Goal: Task Accomplishment & Management: Use online tool/utility

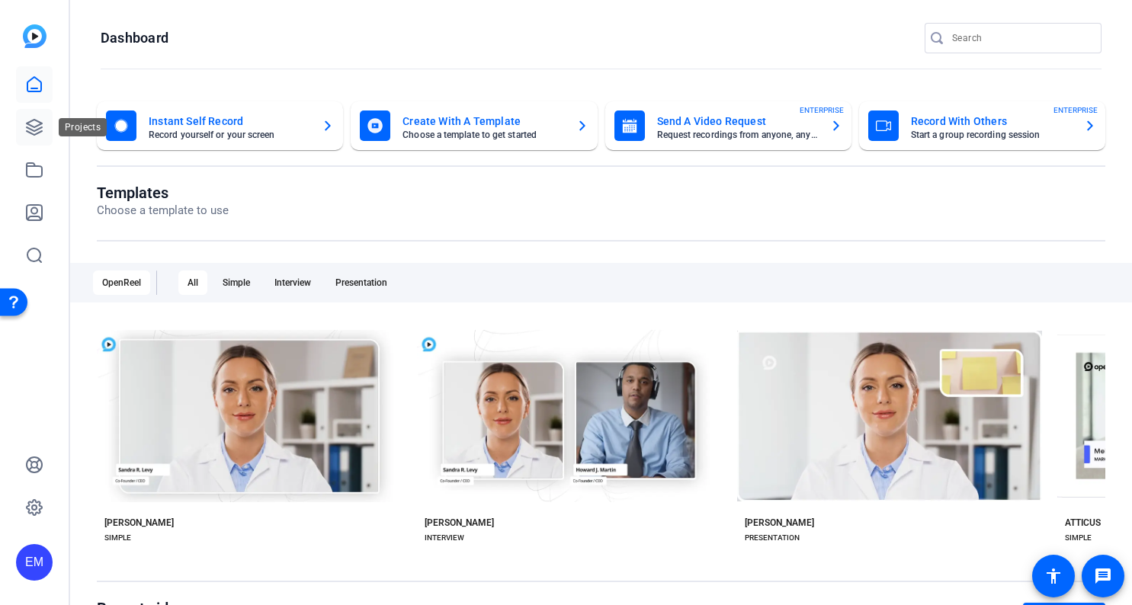
click at [32, 127] on icon at bounding box center [34, 127] width 18 height 18
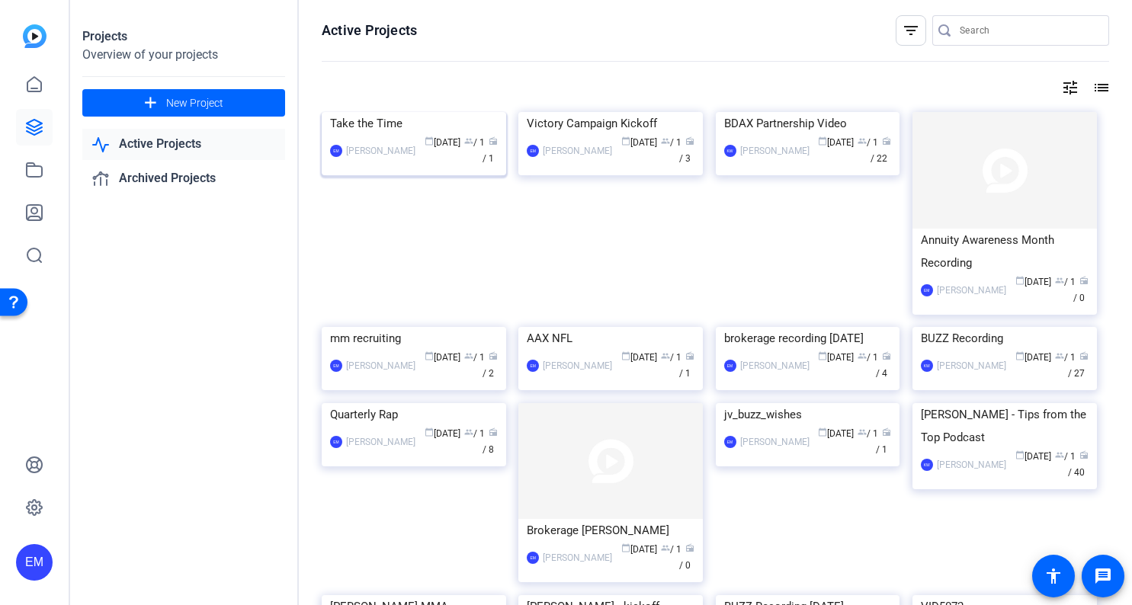
click at [417, 112] on img at bounding box center [414, 112] width 184 height 0
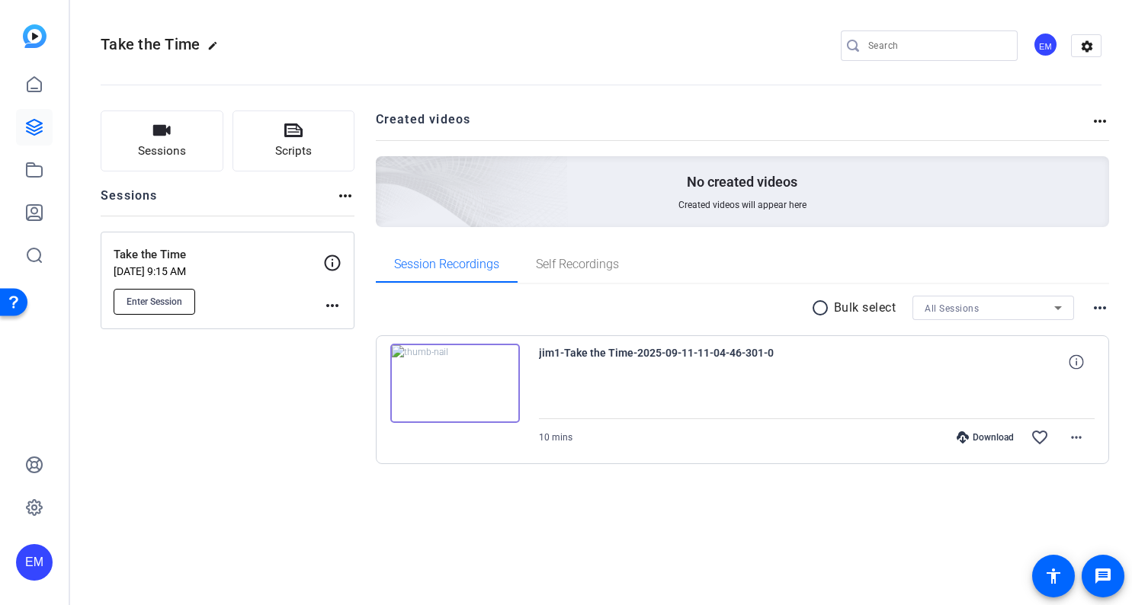
click at [180, 297] on span "Enter Session" at bounding box center [154, 302] width 56 height 12
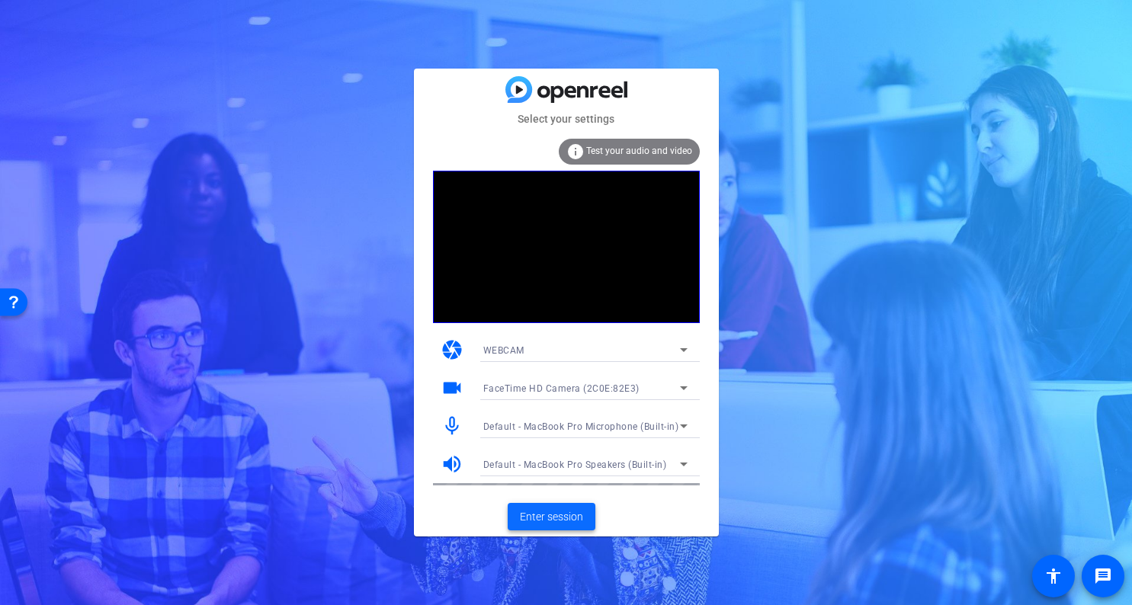
click at [565, 520] on span "Enter session" at bounding box center [551, 517] width 63 height 16
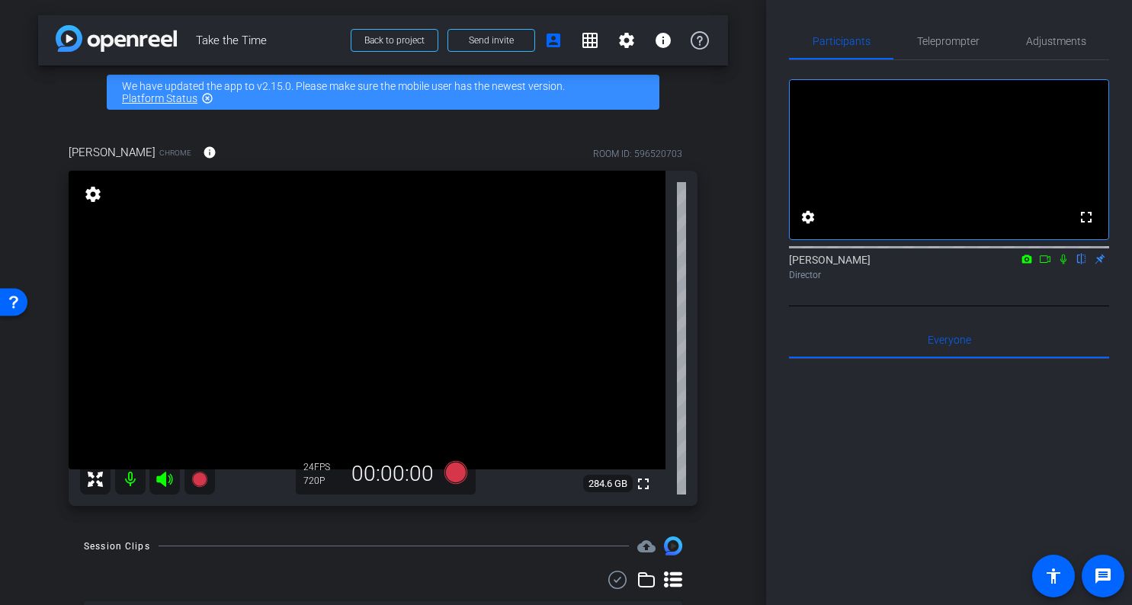
click at [729, 344] on div "arrow_back Take the Time Back to project Send invite account_box grid_on settin…" at bounding box center [383, 302] width 766 height 605
click at [729, 388] on div "arrow_back Take the Time Back to project Send invite account_box grid_on settin…" at bounding box center [383, 302] width 766 height 605
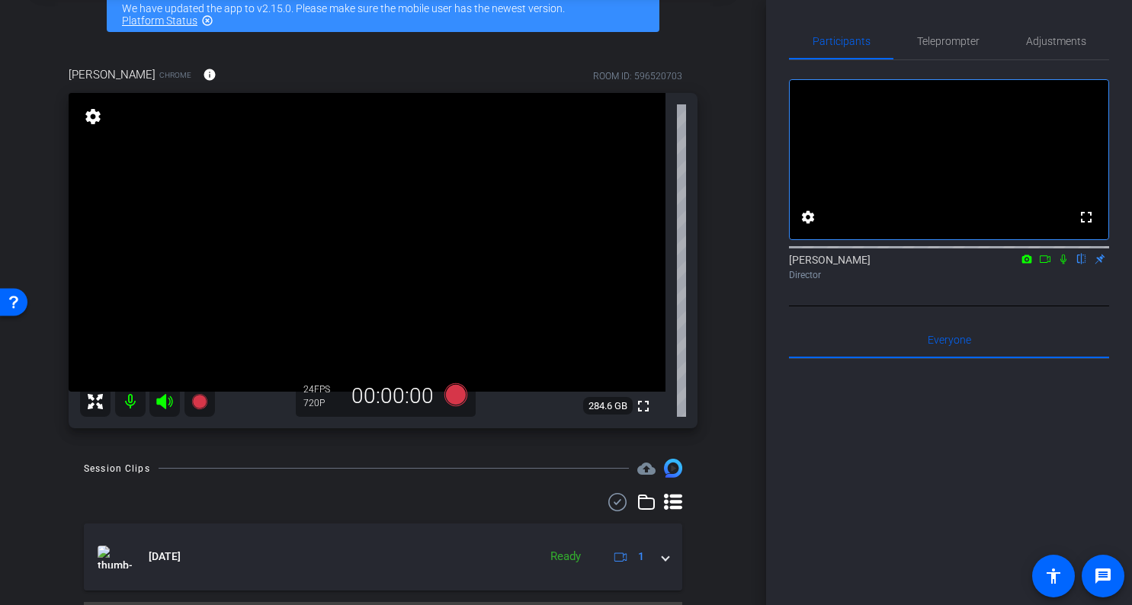
scroll to position [72, 0]
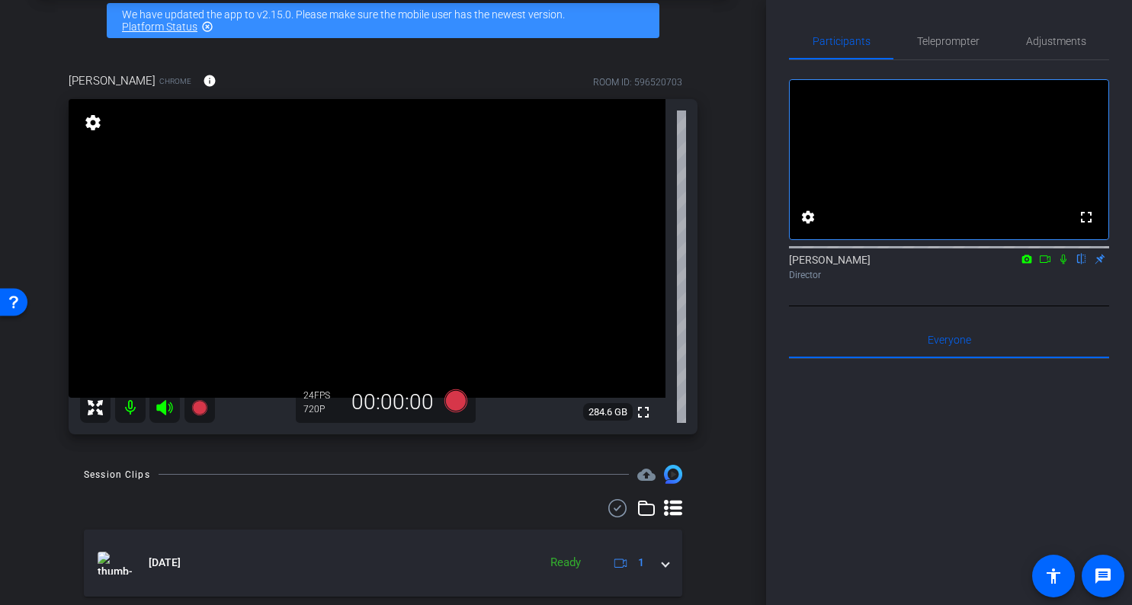
click at [742, 310] on div "arrow_back Take the Time Back to project Send invite account_box grid_on settin…" at bounding box center [383, 230] width 766 height 605
click at [780, 341] on div "Participants Teleprompter Adjustments fullscreen settings [PERSON_NAME] flip Di…" at bounding box center [949, 302] width 366 height 605
click at [788, 334] on div "Participants Teleprompter Adjustments fullscreen settings [PERSON_NAME] flip Di…" at bounding box center [949, 302] width 366 height 605
click at [731, 318] on div "arrow_back Take the Time Back to project Send invite account_box grid_on settin…" at bounding box center [383, 230] width 766 height 605
click at [454, 399] on icon at bounding box center [454, 400] width 23 height 23
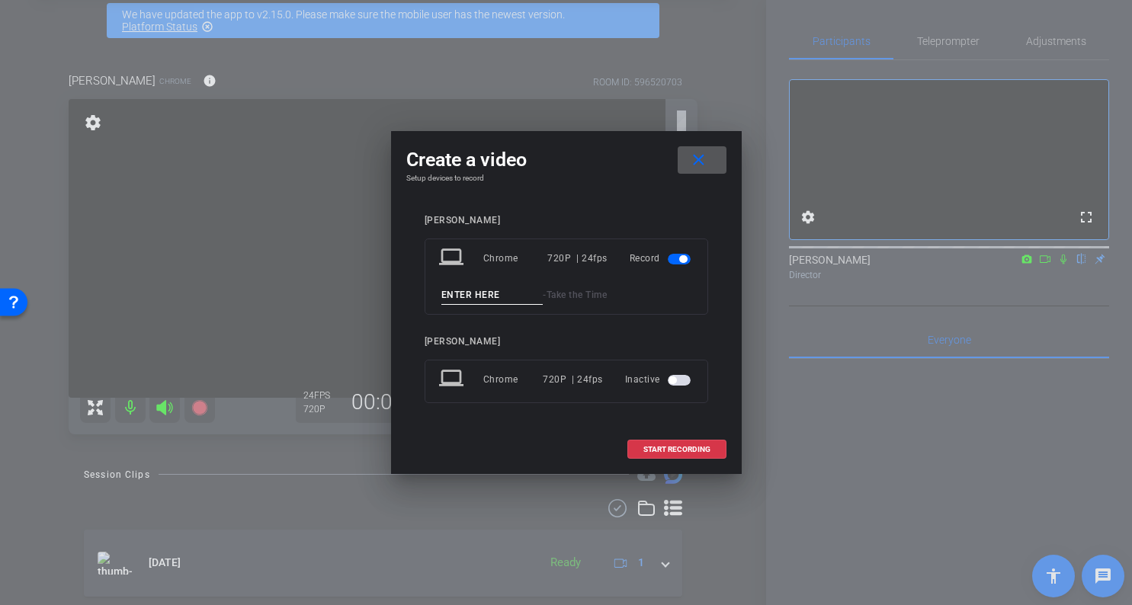
click at [485, 294] on input at bounding box center [492, 295] width 102 height 19
type input "[PERSON_NAME]"
click at [691, 440] on span at bounding box center [677, 449] width 98 height 37
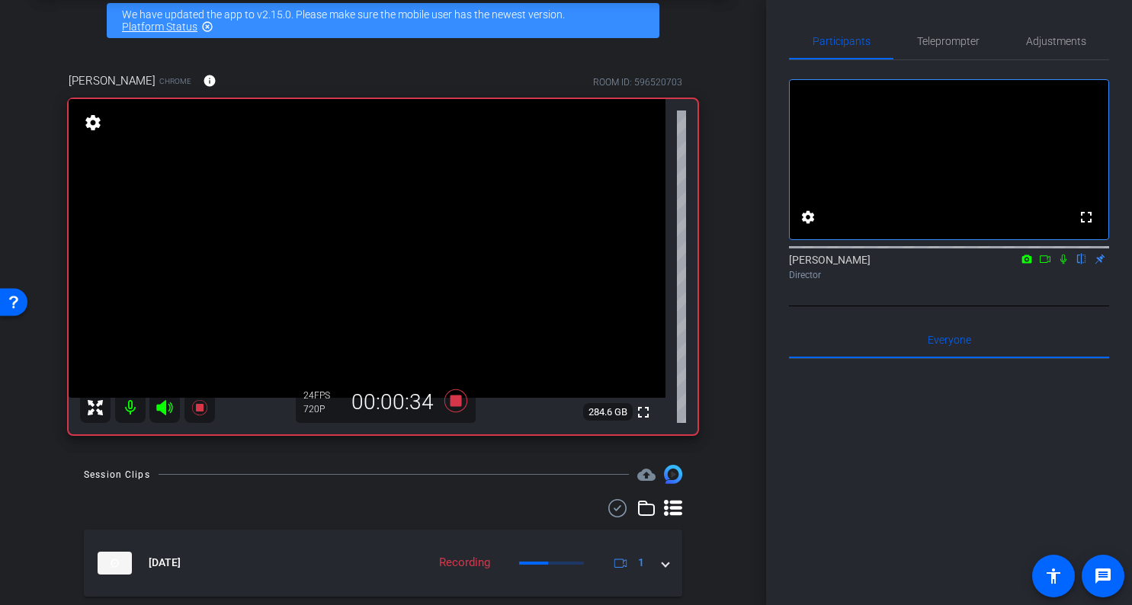
click at [745, 411] on div "arrow_back Take the Time Back to project Send invite account_box grid_on settin…" at bounding box center [383, 230] width 766 height 605
click at [751, 393] on div "arrow_back Take the Time Back to project Send invite account_box grid_on settin…" at bounding box center [383, 230] width 766 height 605
click at [729, 388] on div "arrow_back Take the Time Back to project Send invite account_box grid_on settin…" at bounding box center [383, 230] width 766 height 605
click at [741, 293] on div "arrow_back Take the Time Back to project Send invite account_box grid_on settin…" at bounding box center [383, 230] width 766 height 605
click at [752, 360] on div "arrow_back Take the Time Back to project Send invite account_box grid_on settin…" at bounding box center [383, 230] width 766 height 605
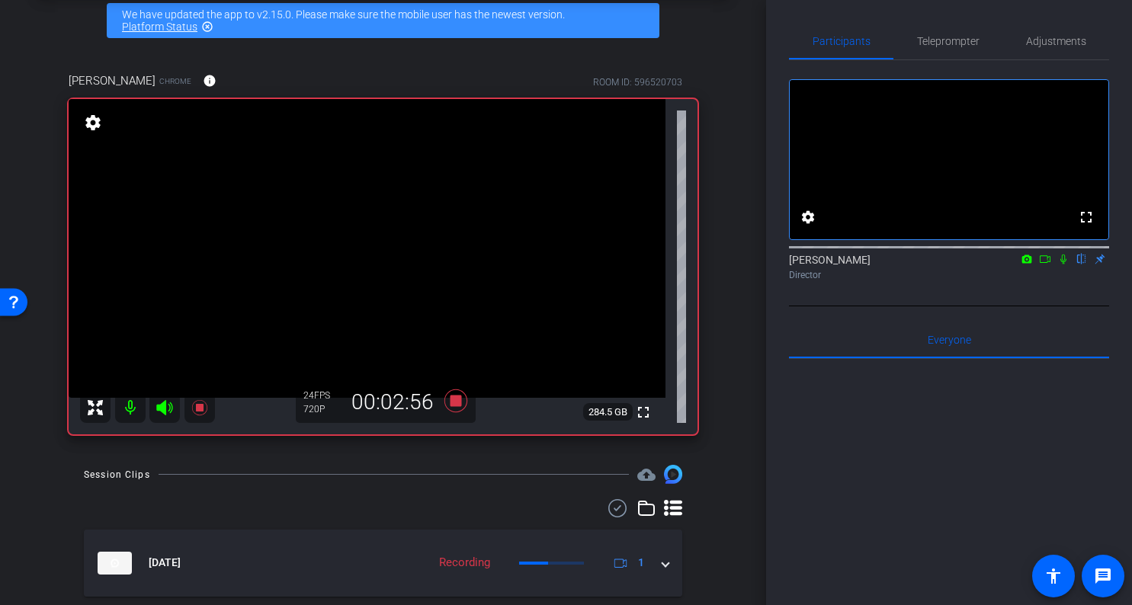
click at [742, 367] on div "arrow_back Take the Time Back to project Send invite account_box grid_on settin…" at bounding box center [383, 230] width 766 height 605
click at [459, 399] on icon at bounding box center [454, 400] width 23 height 23
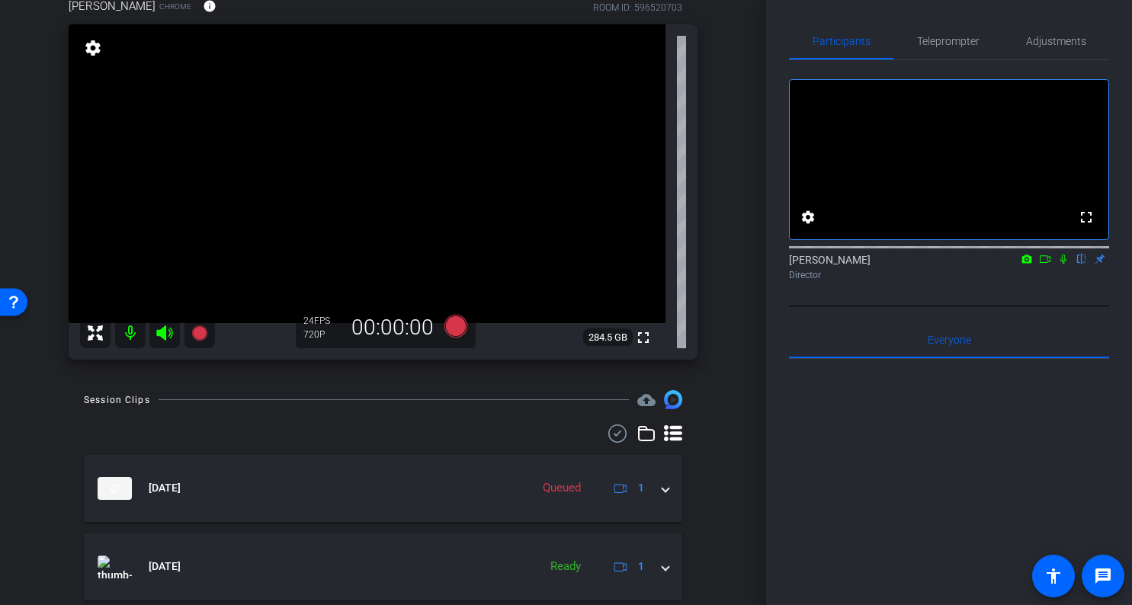
scroll to position [135, 0]
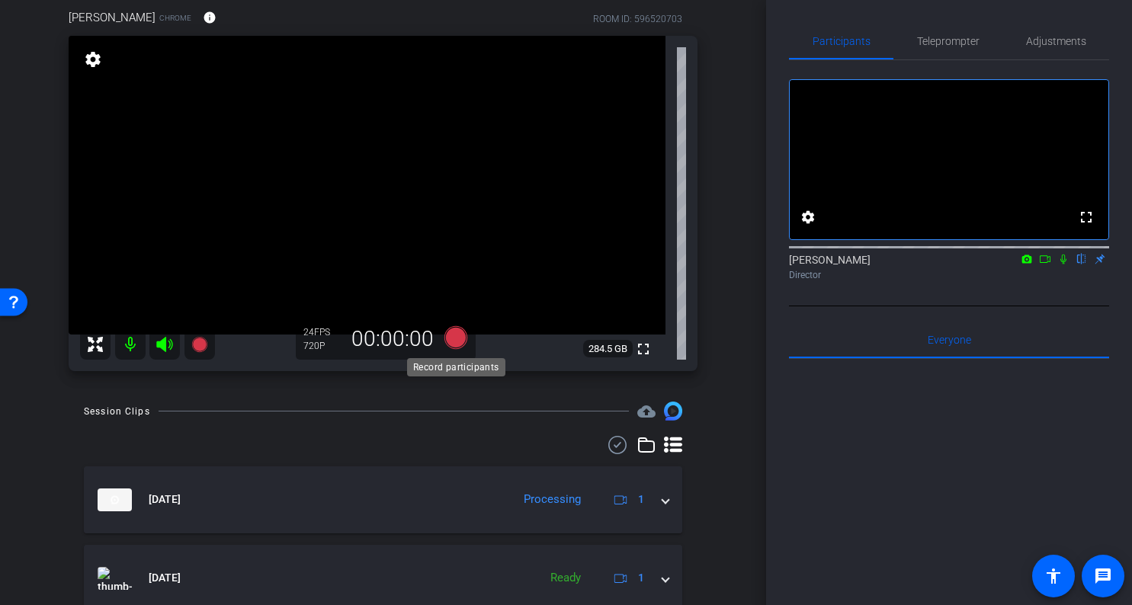
click at [456, 340] on icon at bounding box center [454, 337] width 23 height 23
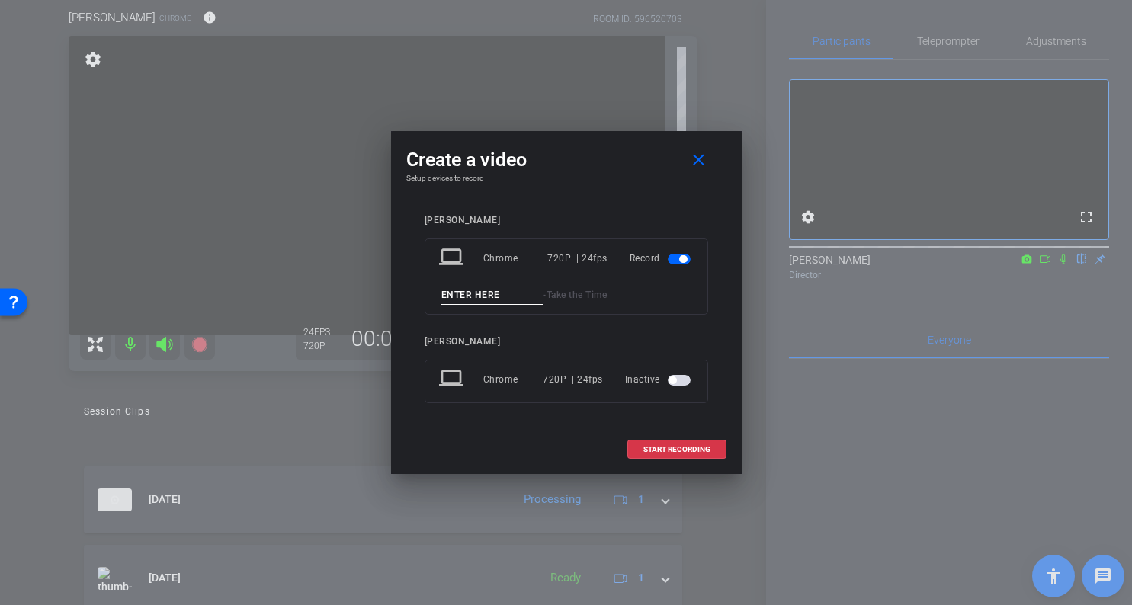
click at [488, 296] on input at bounding box center [492, 295] width 102 height 19
type input "s"
type input "deanna2"
click at [655, 458] on span at bounding box center [677, 449] width 98 height 37
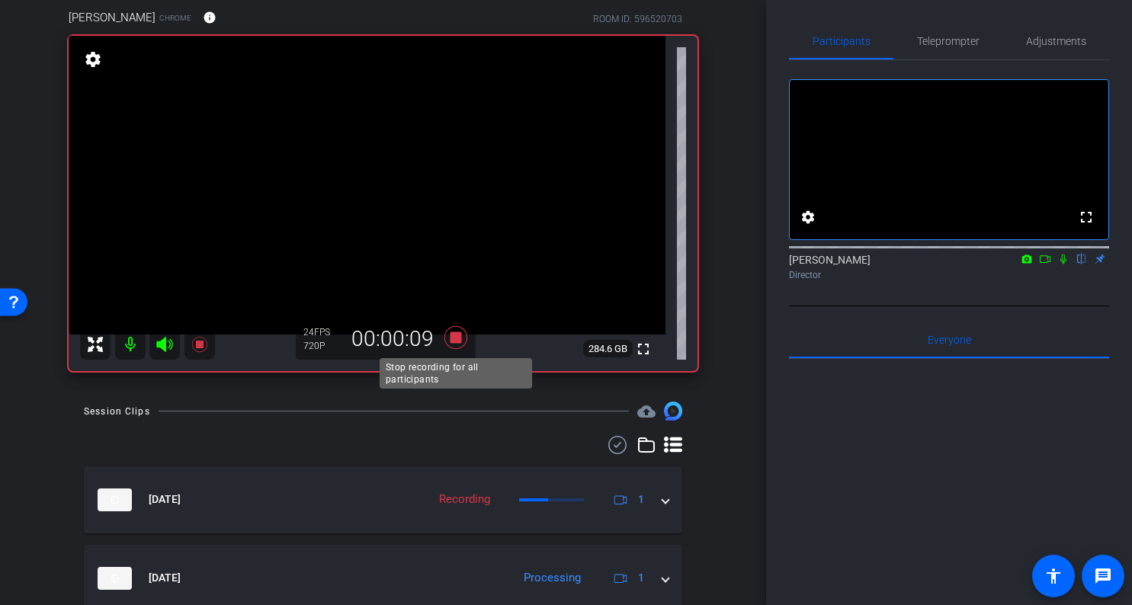
click at [459, 340] on icon at bounding box center [454, 337] width 23 height 23
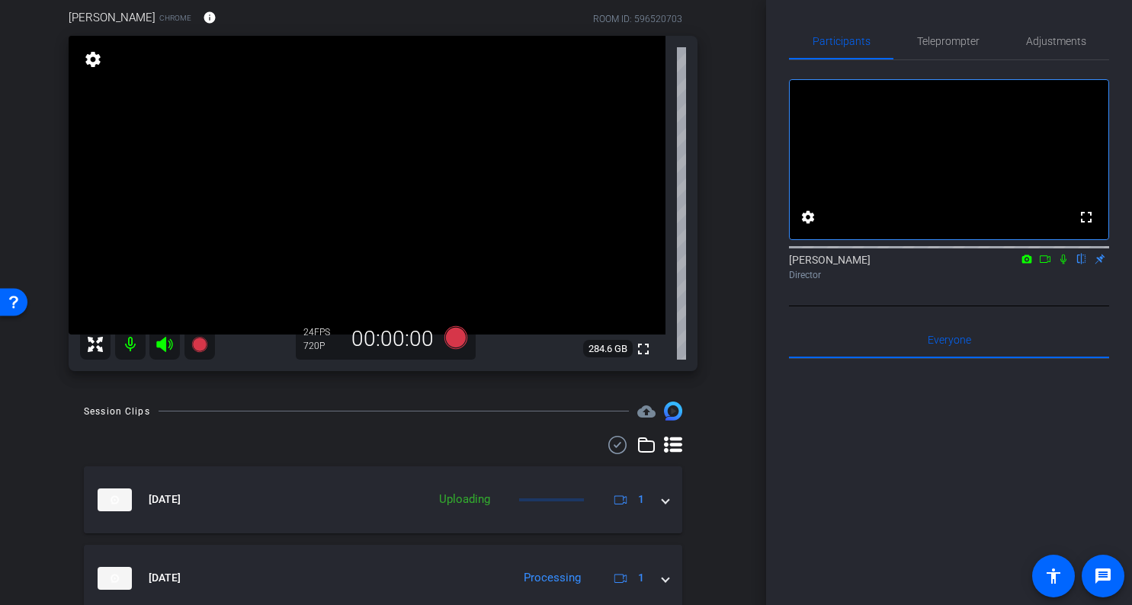
click at [755, 342] on div "arrow_back Take the Time Back to project Send invite account_box grid_on settin…" at bounding box center [383, 167] width 766 height 605
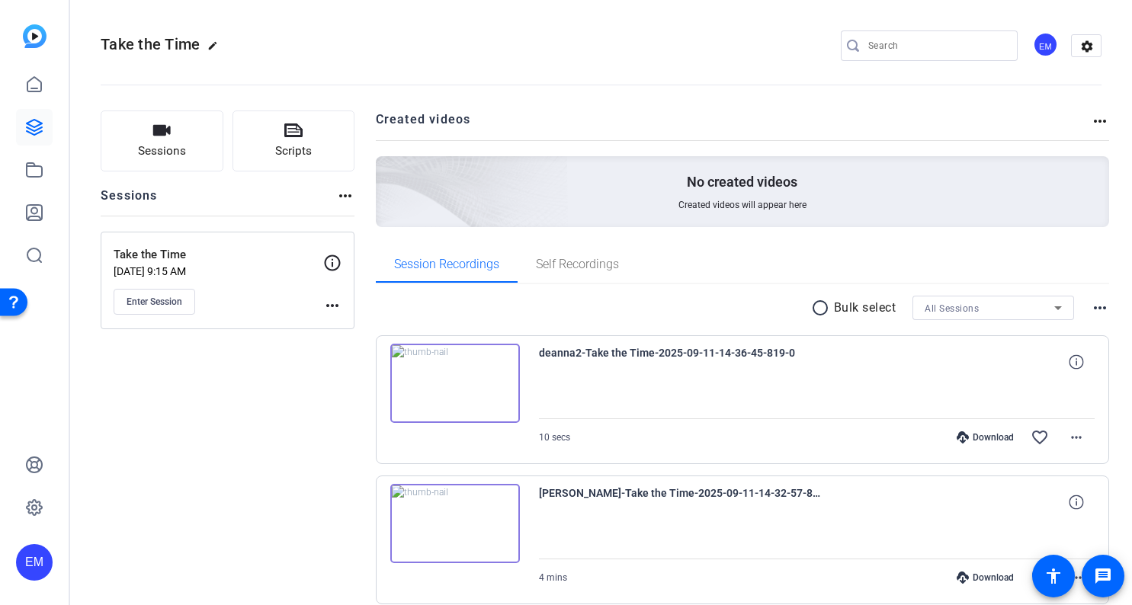
click at [248, 359] on div "Sessions Scripts Sessions more_horiz Take the Time [DATE] 9:15 AM Enter Session…" at bounding box center [228, 451] width 254 height 683
click at [175, 303] on span "Enter Session" at bounding box center [154, 302] width 56 height 12
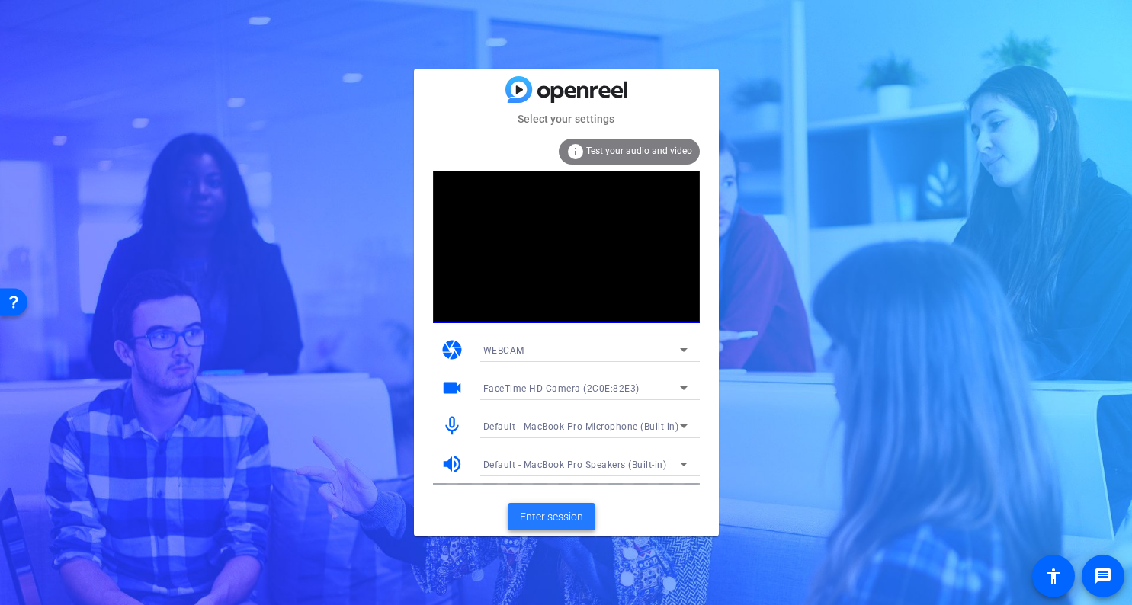
click at [549, 516] on span "Enter session" at bounding box center [551, 517] width 63 height 16
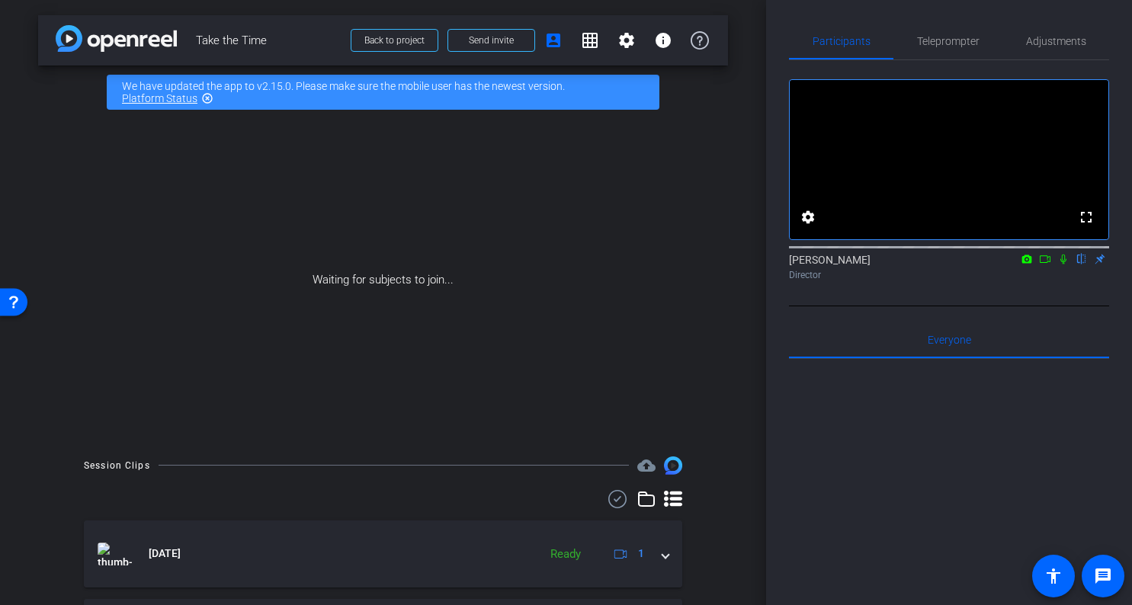
click at [1034, 447] on div at bounding box center [949, 547] width 320 height 377
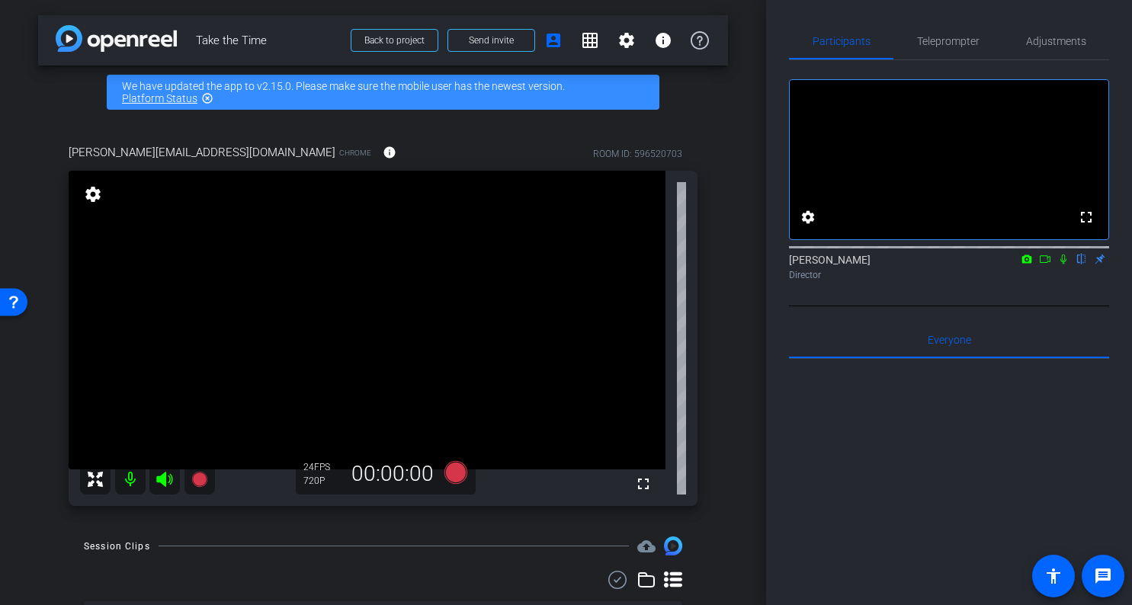
click at [729, 301] on div "arrow_back Take the Time Back to project Send invite account_box grid_on settin…" at bounding box center [383, 302] width 766 height 605
click at [752, 312] on div "arrow_back Take the Time Back to project Send invite account_box grid_on settin…" at bounding box center [383, 302] width 766 height 605
click at [725, 325] on div "brian@advisorspfg.com Chrome info ROOM ID: 596520703 fullscreen settings 285.6 …" at bounding box center [383, 320] width 690 height 402
click at [748, 334] on div "arrow_back Take the Time Back to project Send invite account_box grid_on settin…" at bounding box center [383, 302] width 766 height 605
click at [745, 335] on div "arrow_back Take the Time Back to project Send invite account_box grid_on settin…" at bounding box center [383, 302] width 766 height 605
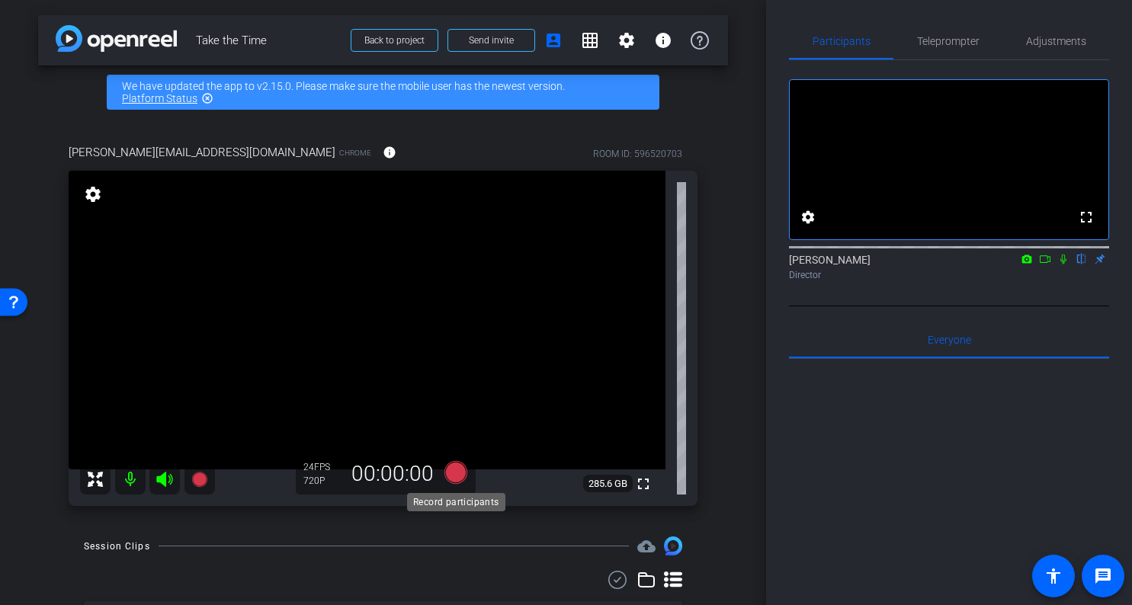
click at [454, 471] on icon at bounding box center [454, 472] width 23 height 23
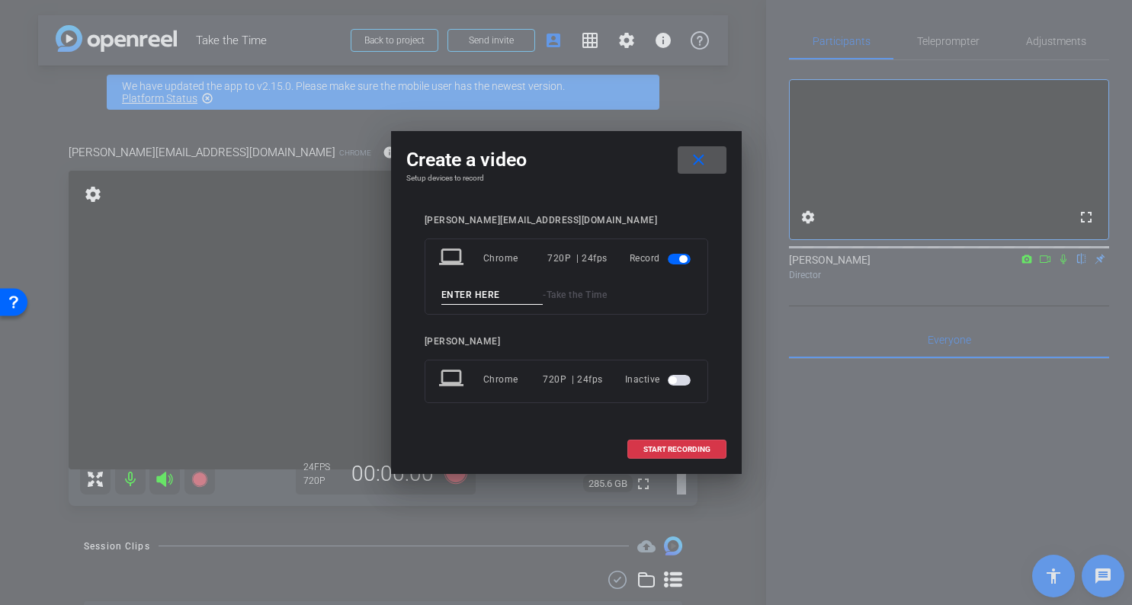
click at [495, 291] on input at bounding box center [492, 295] width 102 height 19
type input "brian1"
click at [677, 448] on span "START RECORDING" at bounding box center [676, 450] width 67 height 8
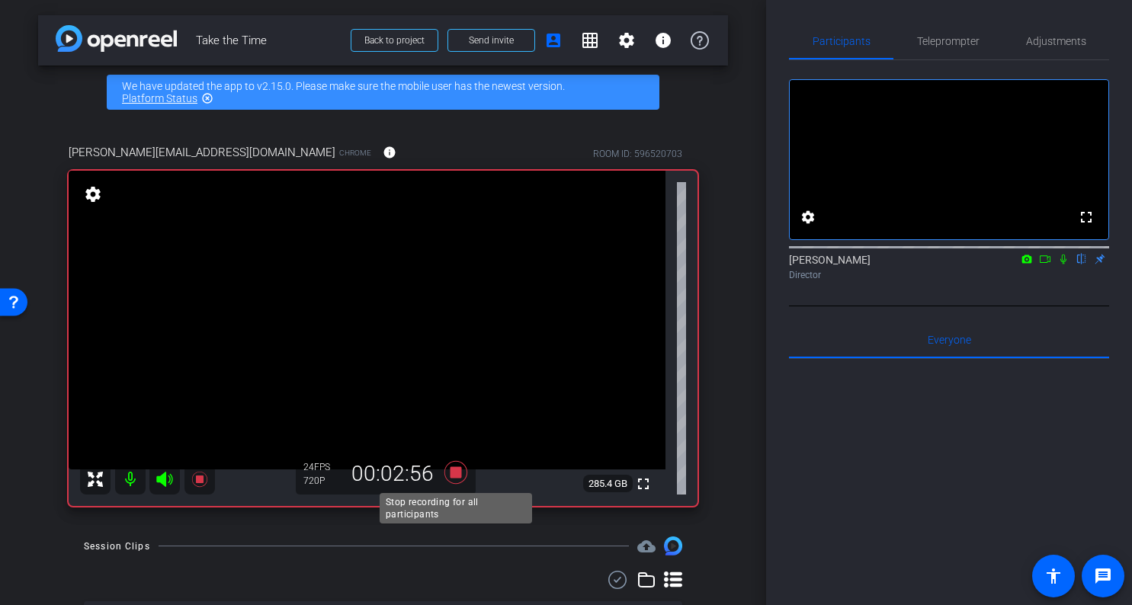
click at [452, 471] on icon at bounding box center [454, 472] width 23 height 23
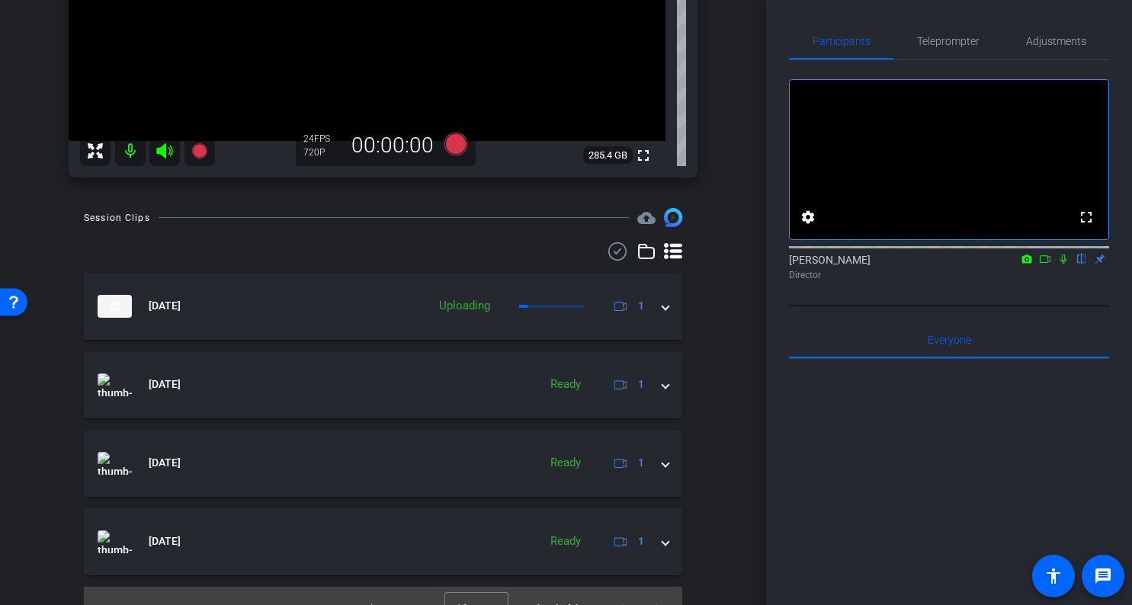
scroll to position [353, 0]
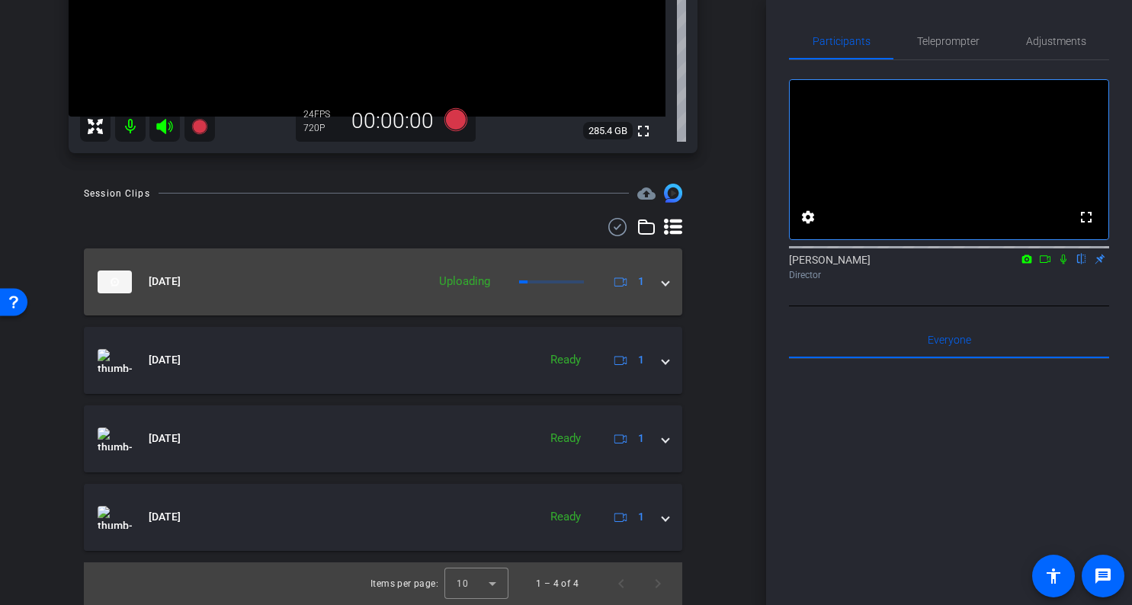
click at [670, 278] on mat-expansion-panel-header "Sep 11, 2025 Uploading 1" at bounding box center [383, 281] width 598 height 67
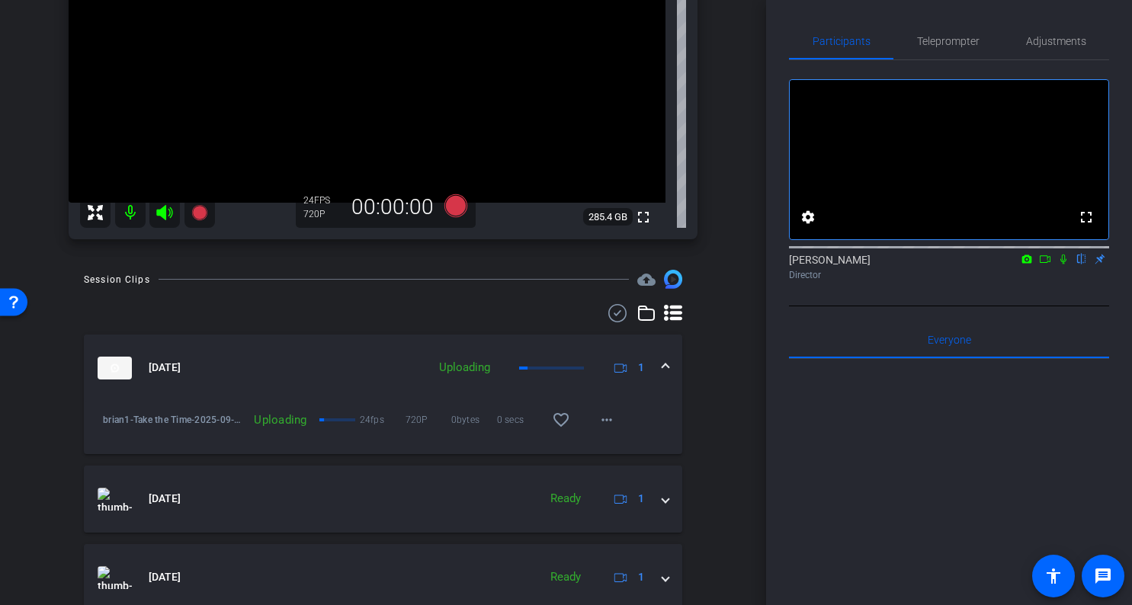
scroll to position [255, 0]
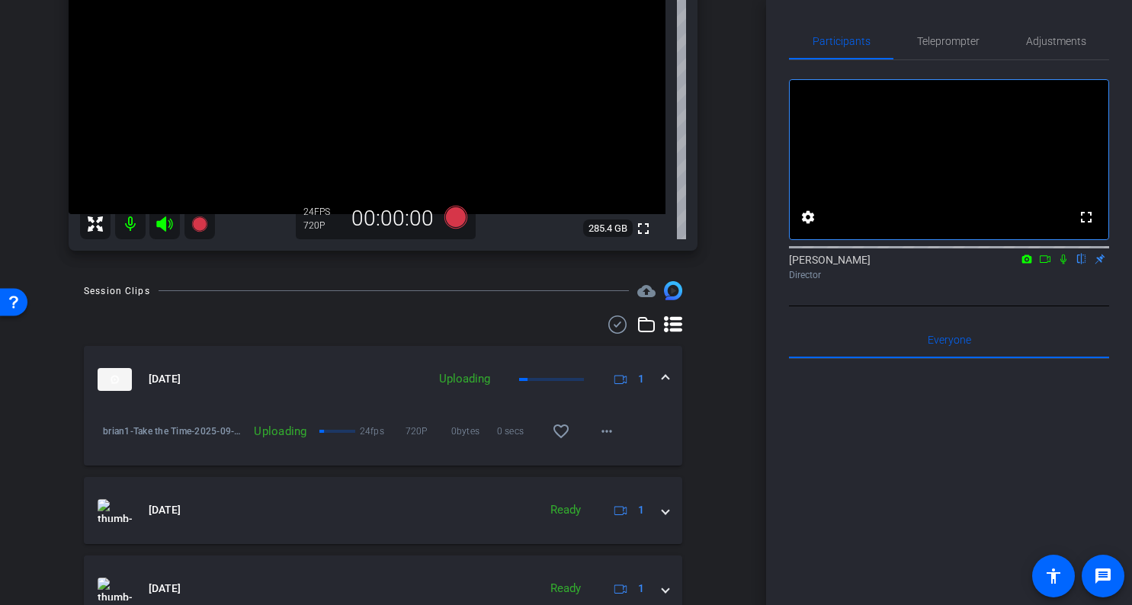
click at [664, 381] on span at bounding box center [665, 379] width 6 height 16
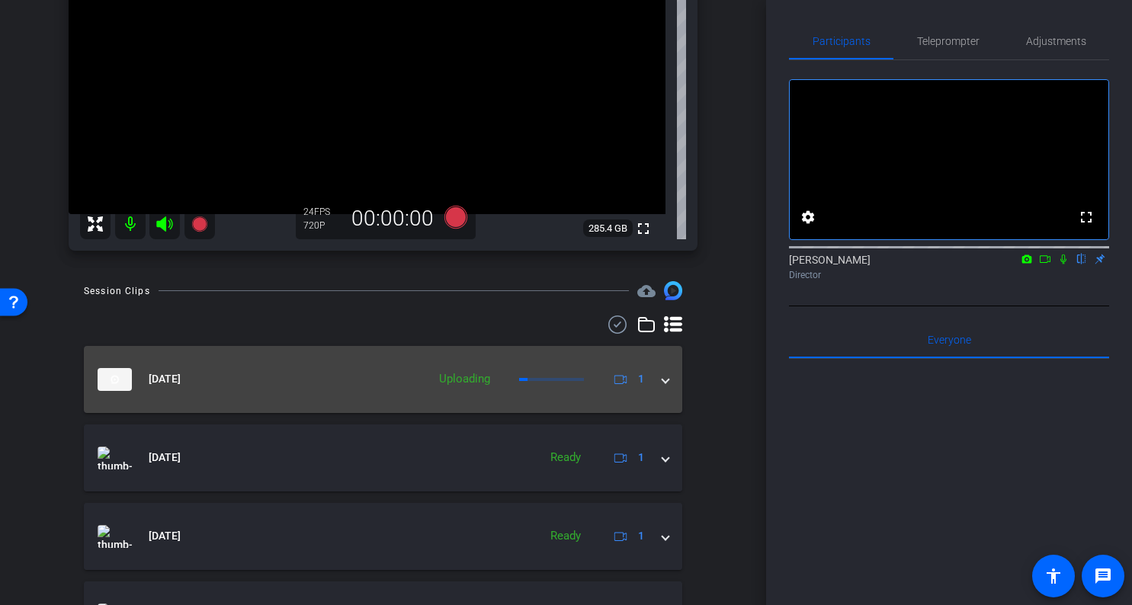
click at [668, 381] on span at bounding box center [665, 379] width 6 height 16
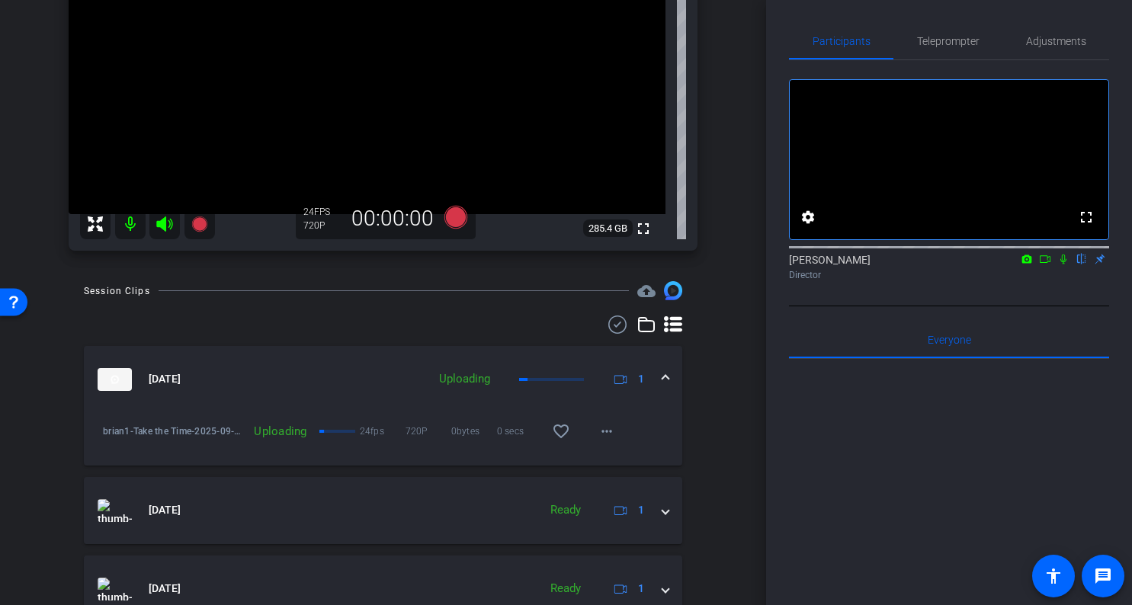
click at [717, 341] on div "Session Clips cloud_upload Sep 11, 2025 Uploading 1 brian1-Take the Time-2025-0…" at bounding box center [383, 517] width 690 height 473
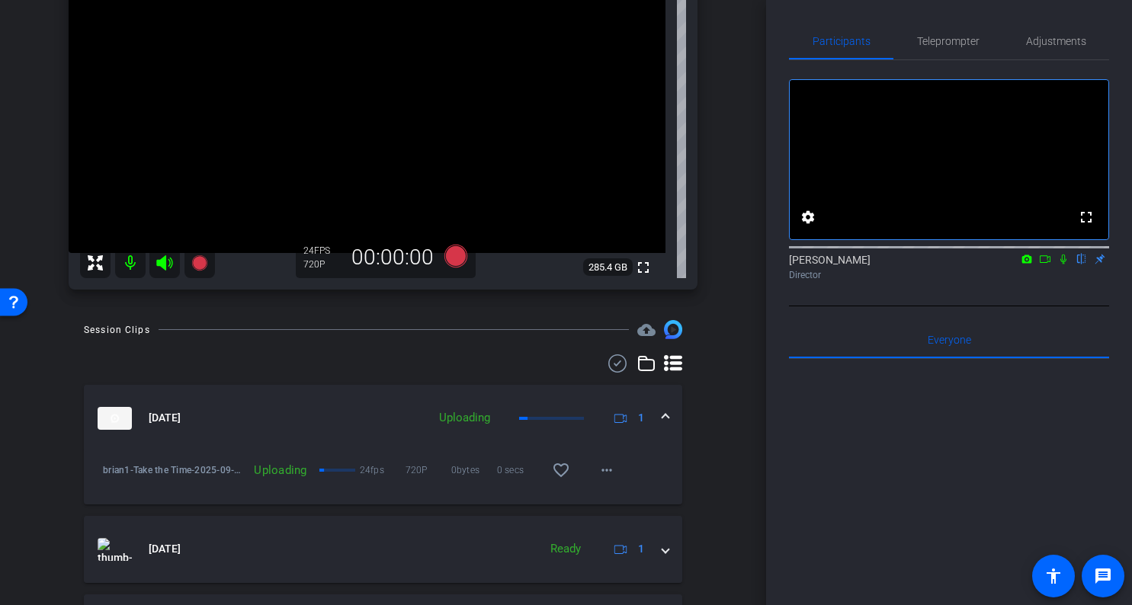
scroll to position [219, 0]
click at [665, 419] on span at bounding box center [665, 416] width 6 height 16
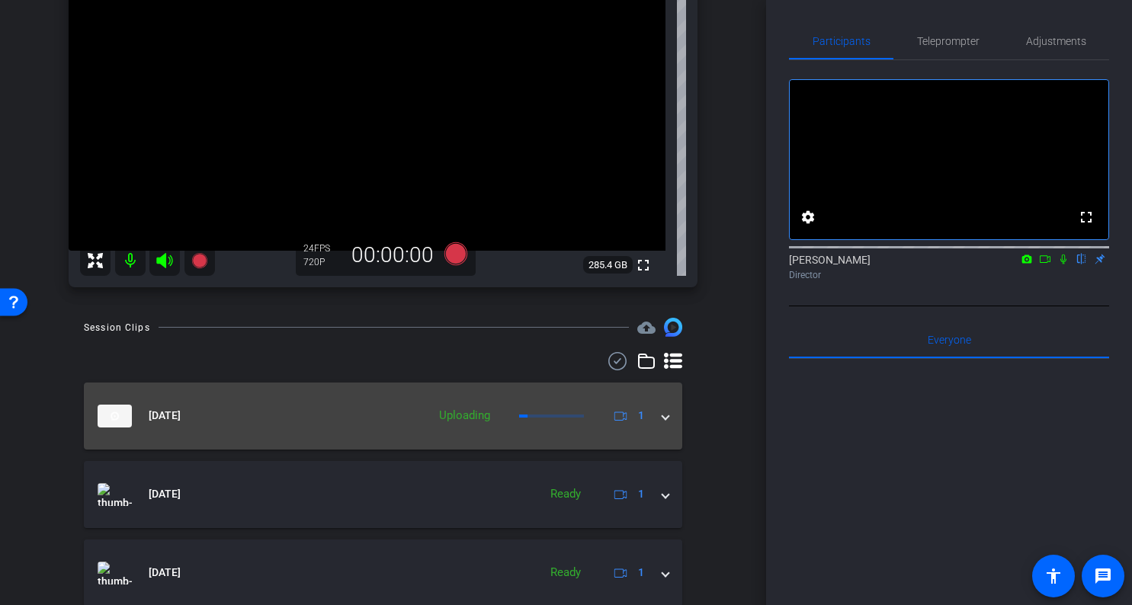
click at [665, 419] on span at bounding box center [665, 416] width 6 height 16
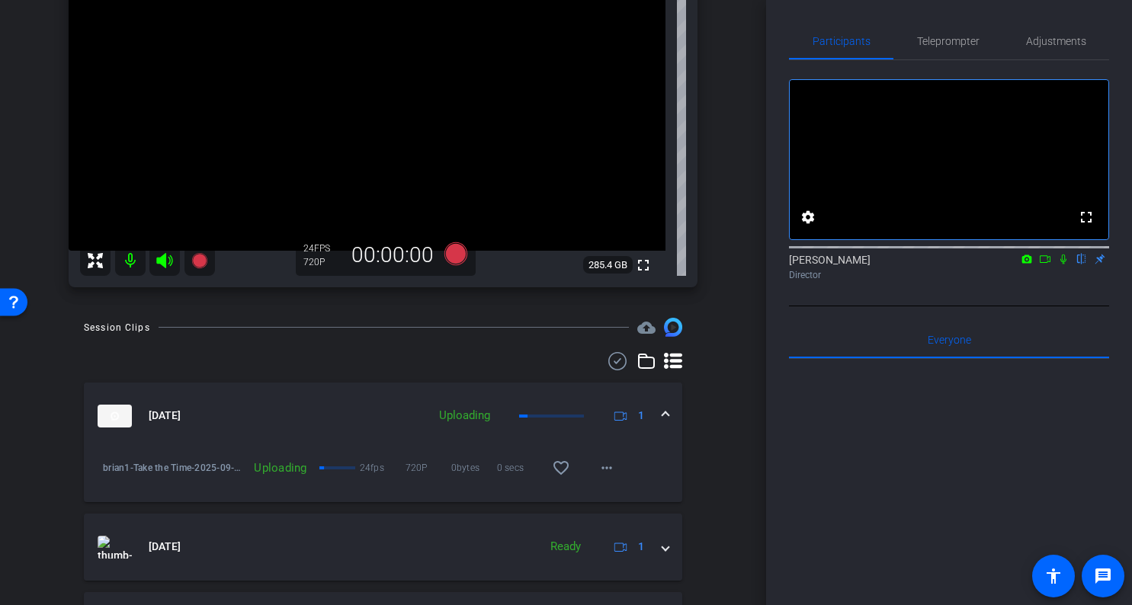
click at [711, 436] on div "Session Clips cloud_upload Sep 11, 2025 Uploading 1 brian1-Take the Time-2025-0…" at bounding box center [383, 554] width 690 height 473
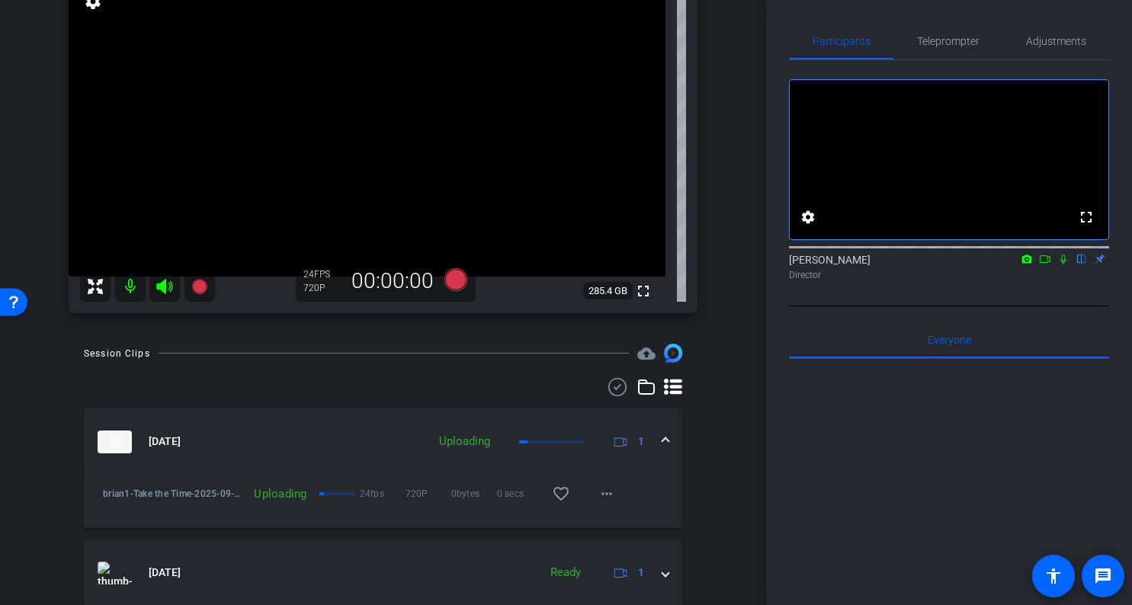
scroll to position [196, 0]
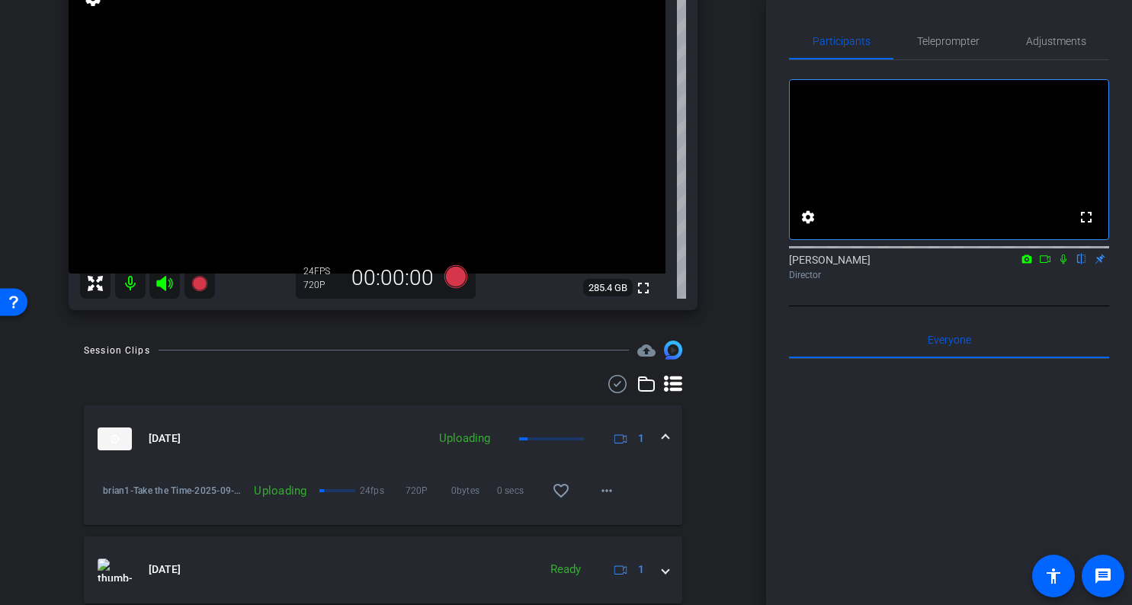
click at [669, 443] on mat-expansion-panel-header "Sep 11, 2025 Uploading 1" at bounding box center [383, 438] width 598 height 67
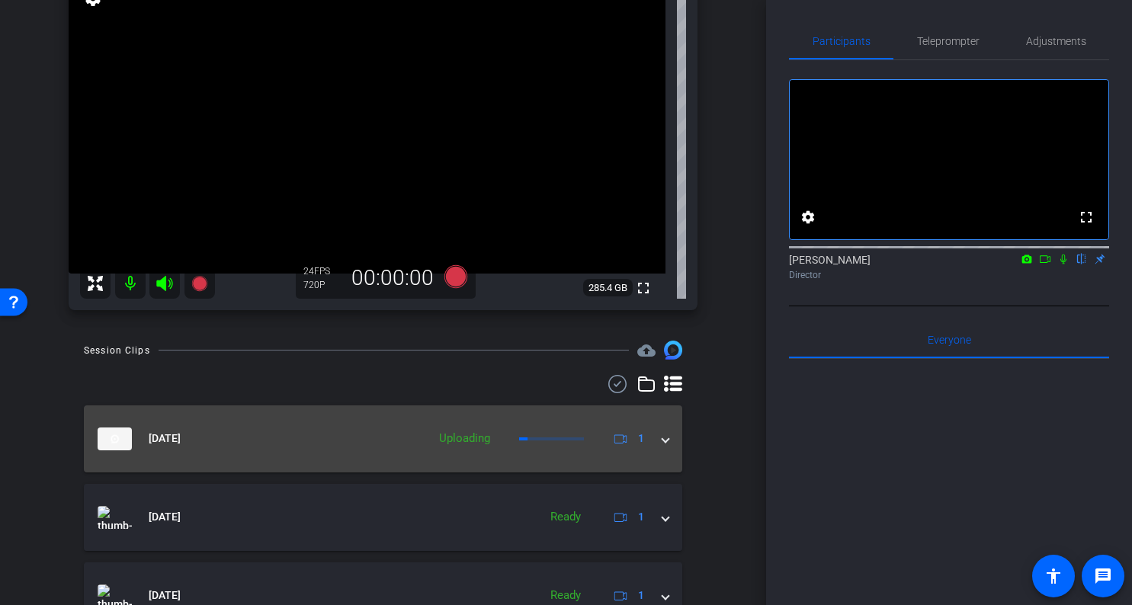
click at [669, 443] on mat-expansion-panel-header "Sep 11, 2025 Uploading 1" at bounding box center [383, 438] width 598 height 67
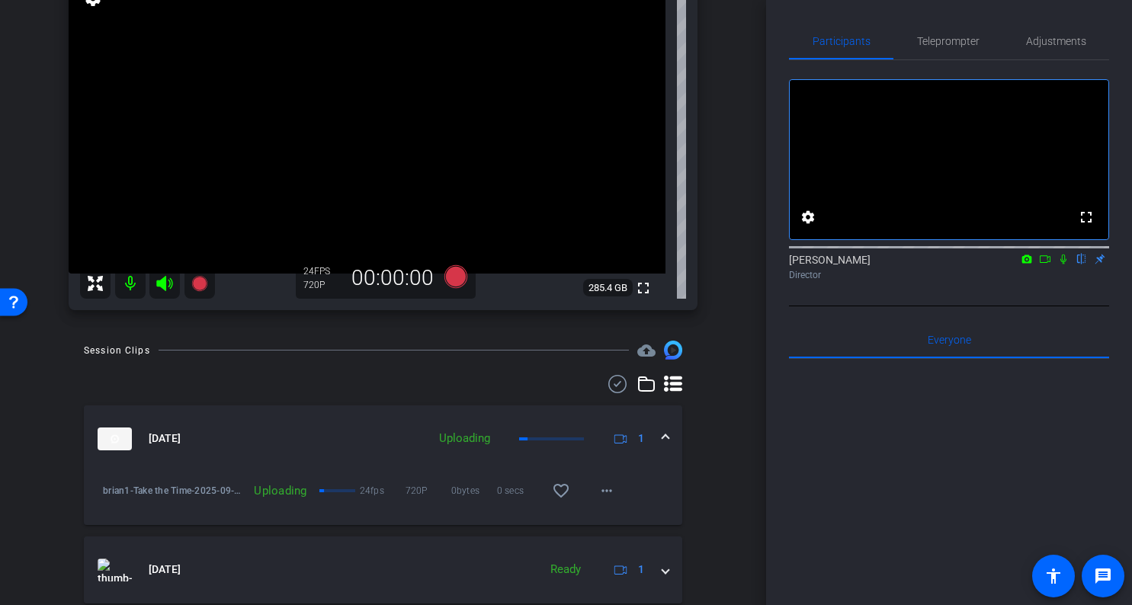
click at [706, 427] on div "Session Clips cloud_upload Sep 11, 2025 Uploading 1 brian1-Take the Time-2025-0…" at bounding box center [383, 577] width 690 height 473
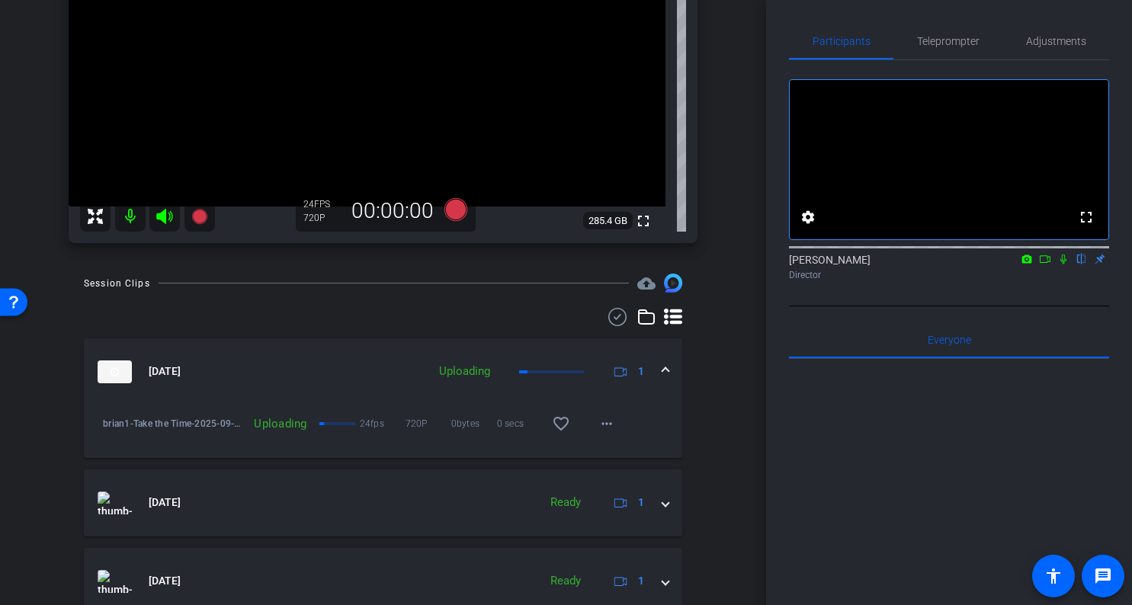
scroll to position [264, 0]
click at [611, 424] on mat-icon "more_horiz" at bounding box center [606, 423] width 18 height 18
click at [611, 424] on div at bounding box center [566, 302] width 1132 height 605
click at [715, 410] on div "Session Clips cloud_upload Sep 11, 2025 Uploading 1 brian1-Take the Time-2025-0…" at bounding box center [383, 509] width 690 height 473
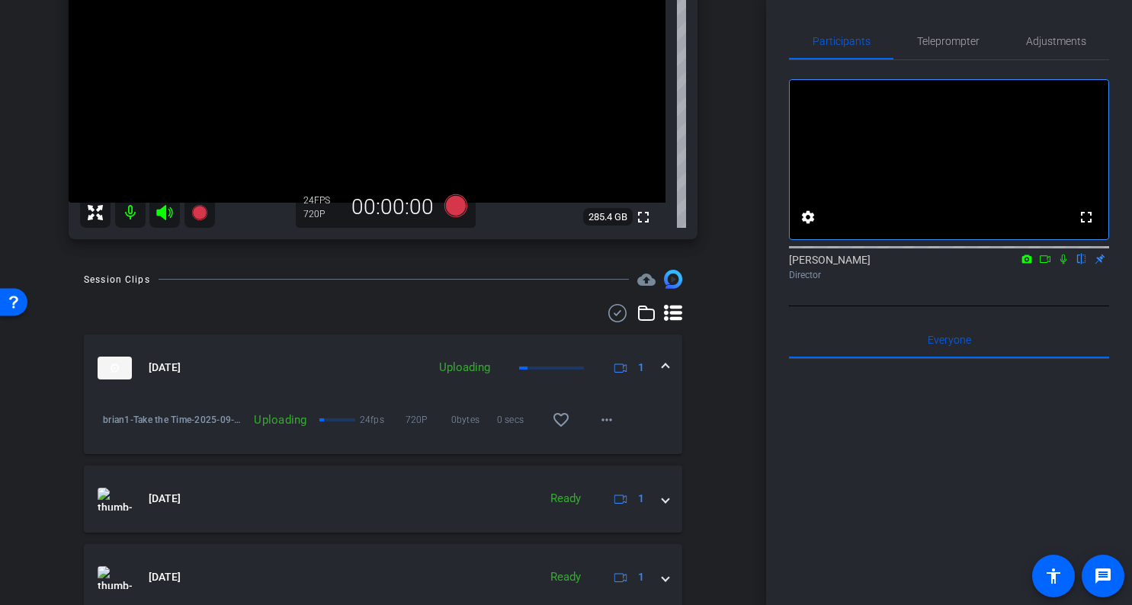
scroll to position [266, 0]
click at [612, 420] on mat-icon "more_horiz" at bounding box center [606, 420] width 18 height 18
click at [612, 417] on div at bounding box center [566, 302] width 1132 height 605
click at [693, 392] on div "Session Clips cloud_upload Sep 11, 2025 Uploading 1 brian1-Take the Time-2025-0…" at bounding box center [383, 507] width 690 height 473
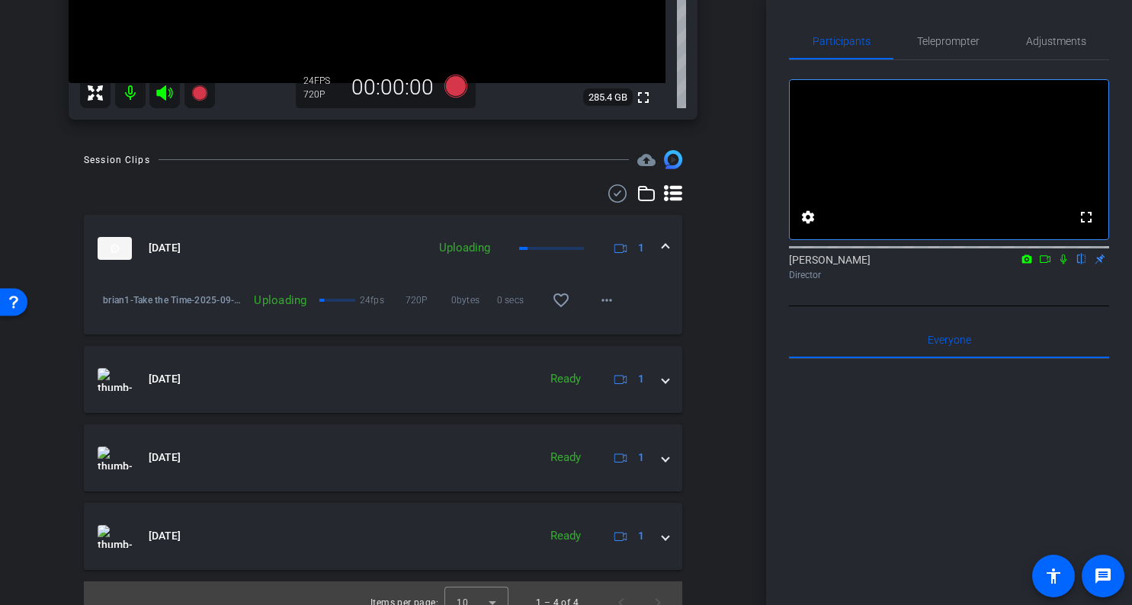
scroll to position [380, 0]
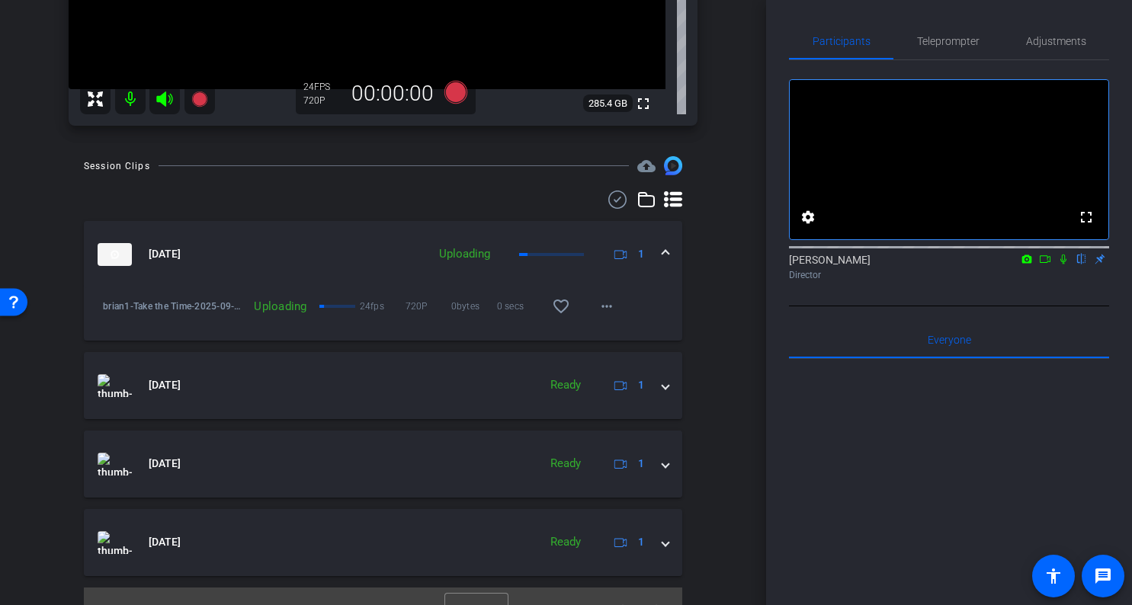
click at [669, 260] on mat-expansion-panel-header "Sep 11, 2025 Uploading 1" at bounding box center [383, 254] width 598 height 67
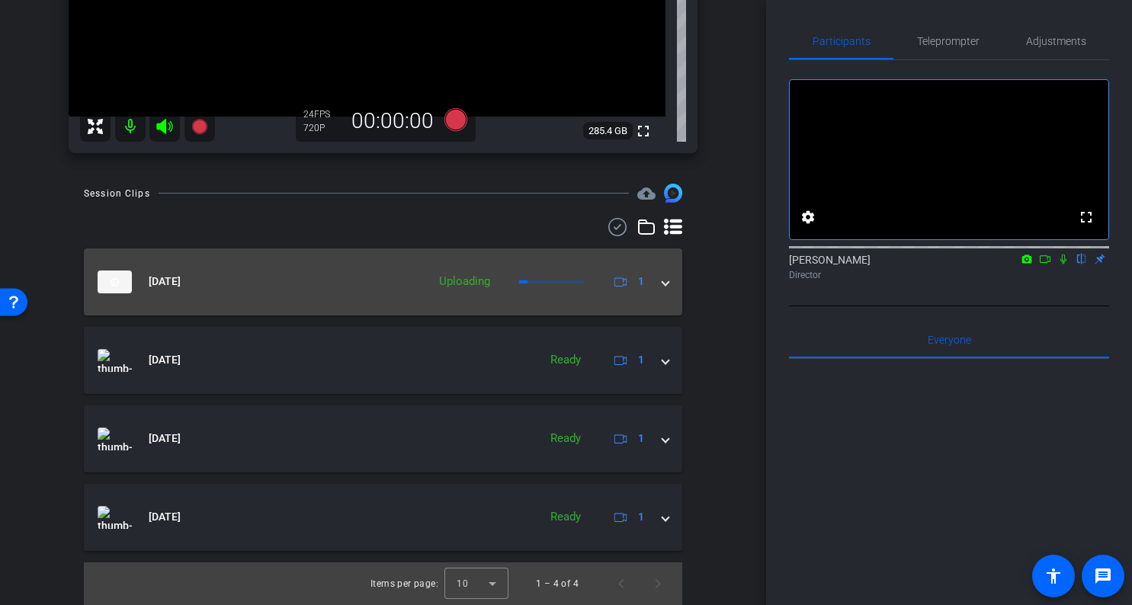
click at [668, 272] on mat-expansion-panel-header "Sep 11, 2025 Uploading 1" at bounding box center [383, 281] width 598 height 67
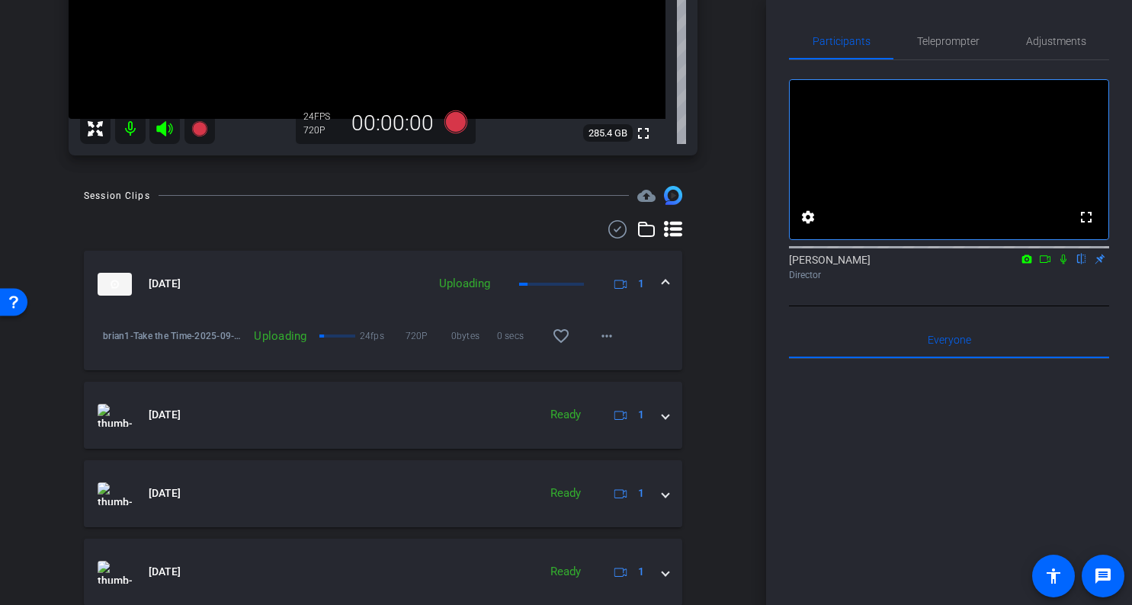
scroll to position [350, 0]
click at [658, 339] on div "brian1-Take the Time-2025-09-11-15-03-05-186-0 Uploading 24fps 720P 0bytes 0 se…" at bounding box center [383, 345] width 598 height 53
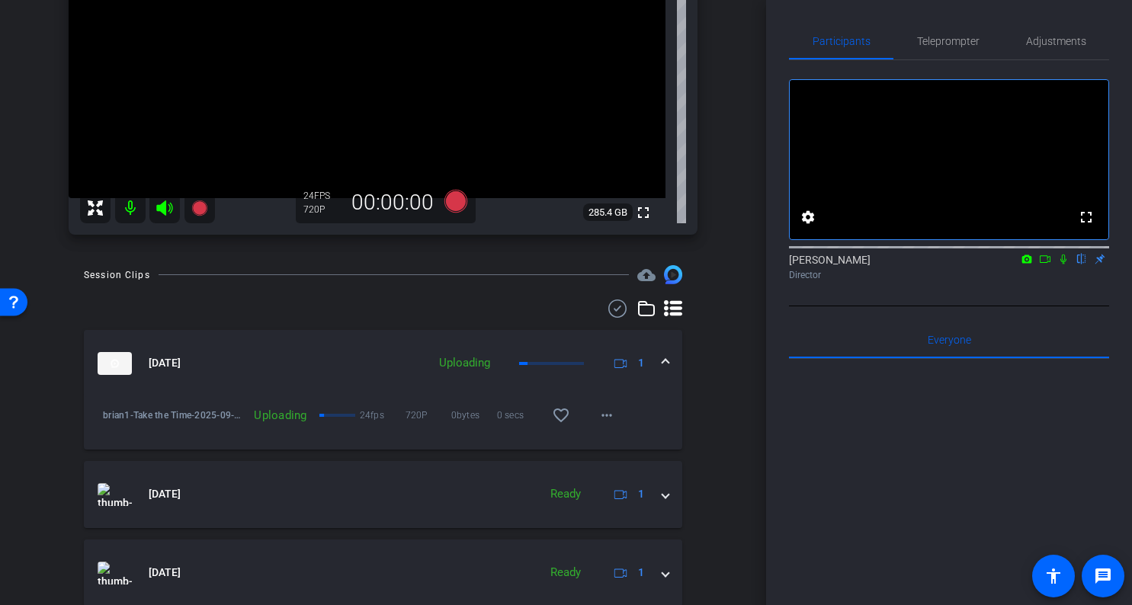
scroll to position [281, 0]
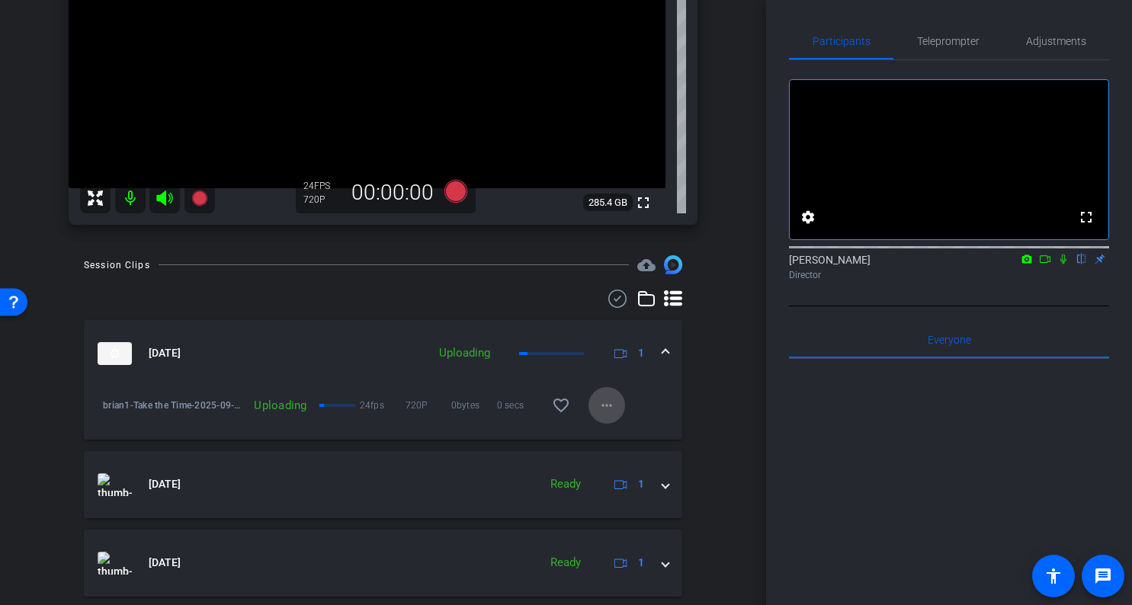
click at [605, 408] on mat-icon "more_horiz" at bounding box center [606, 405] width 18 height 18
click at [607, 405] on div at bounding box center [566, 302] width 1132 height 605
click at [661, 351] on div "Sep 11, 2025 Uploading 1" at bounding box center [380, 353] width 565 height 23
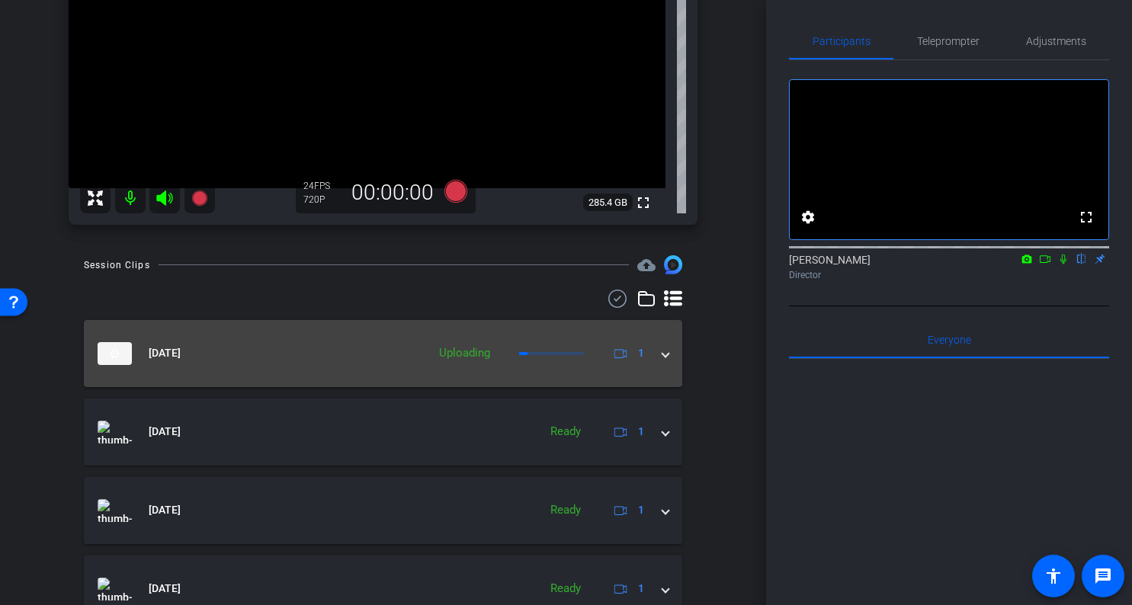
click at [661, 351] on div "Sep 11, 2025 Uploading 1" at bounding box center [380, 353] width 565 height 23
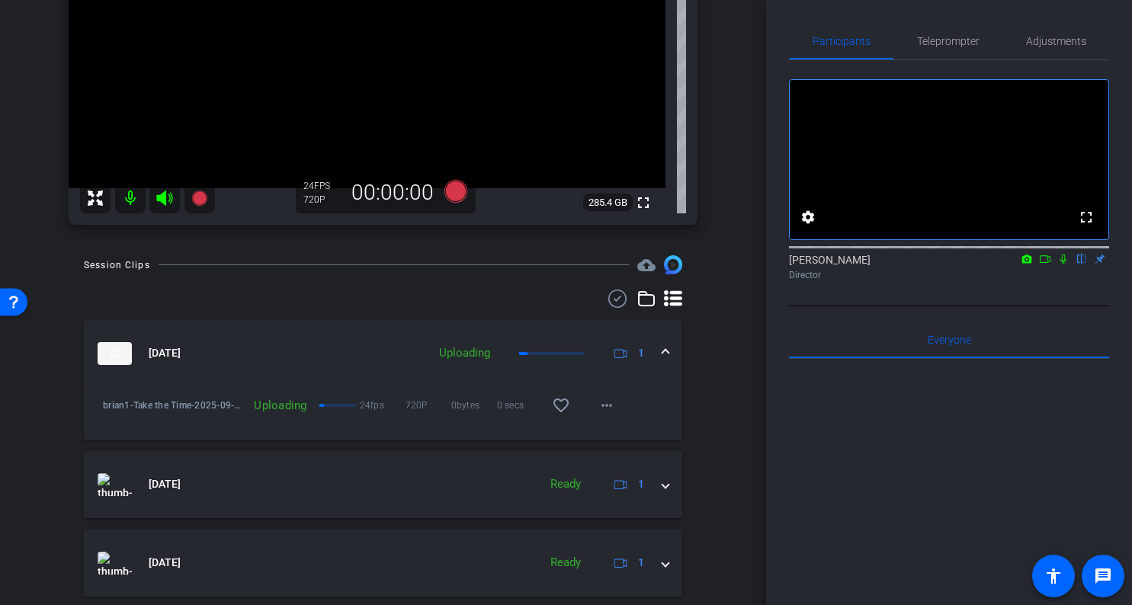
click at [546, 354] on div at bounding box center [551, 353] width 65 height 3
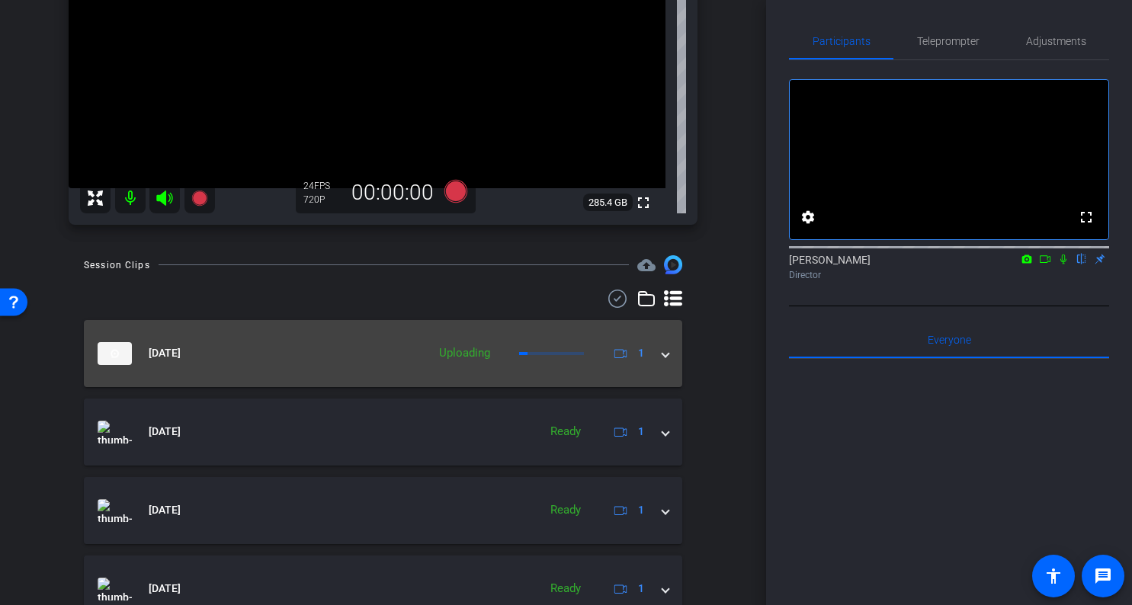
click at [546, 354] on div at bounding box center [551, 353] width 65 height 3
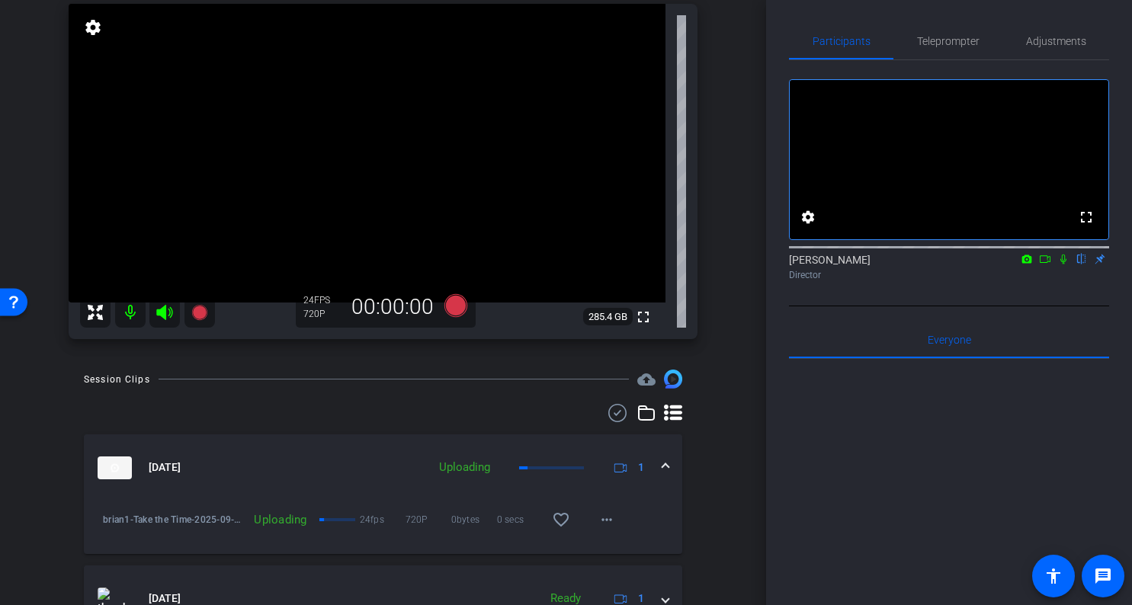
scroll to position [162, 0]
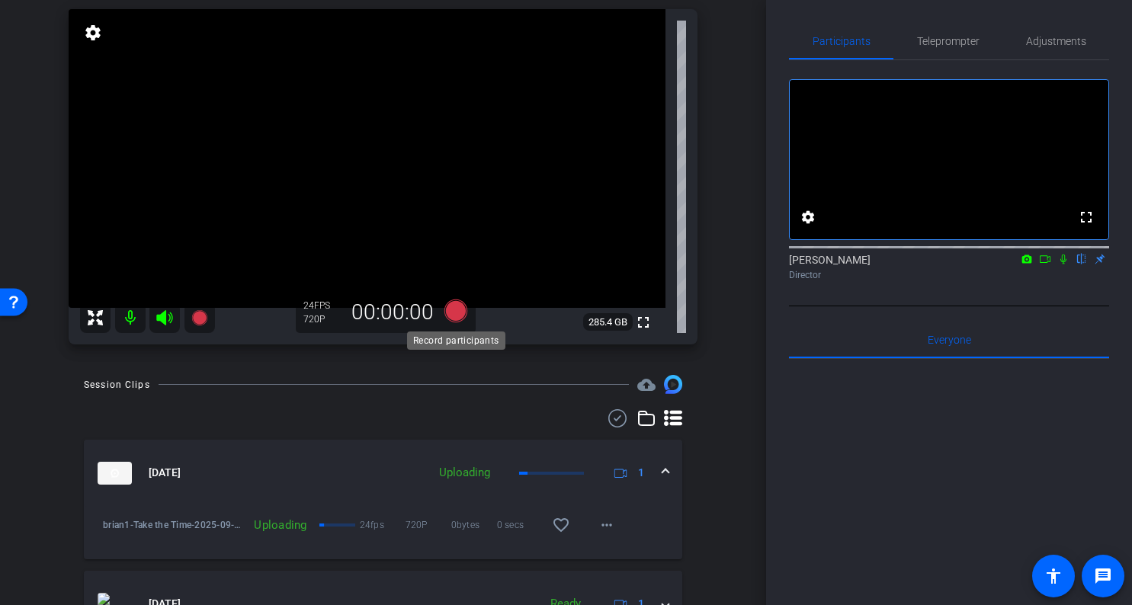
click at [454, 313] on icon at bounding box center [454, 310] width 23 height 23
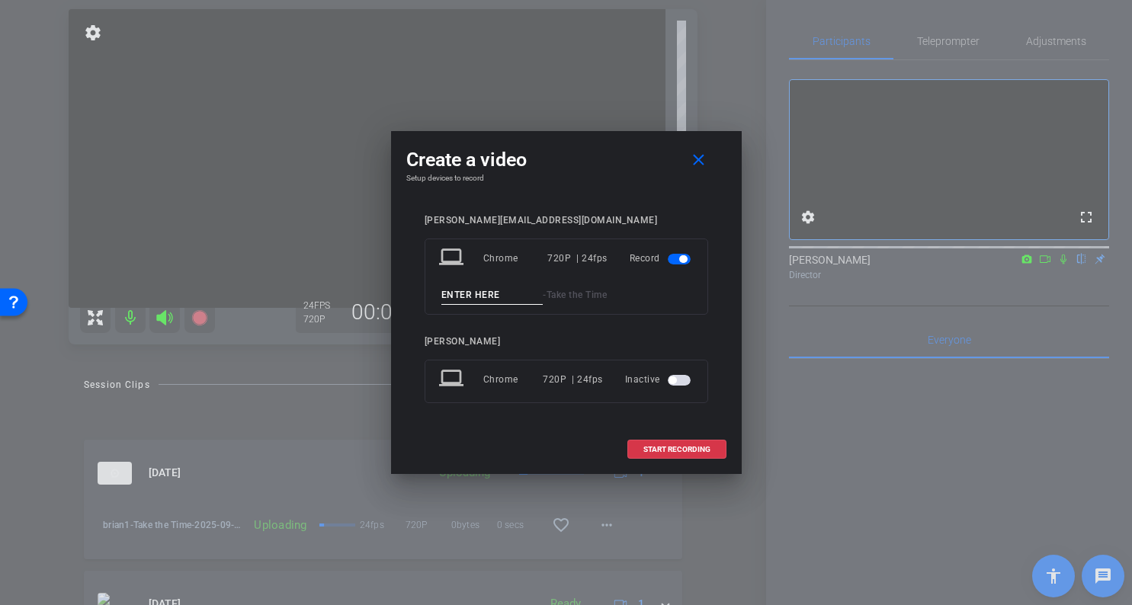
click at [498, 291] on input at bounding box center [492, 295] width 102 height 19
click at [488, 301] on input at bounding box center [492, 295] width 102 height 19
type input "brain2"
click at [666, 457] on span at bounding box center [677, 449] width 98 height 37
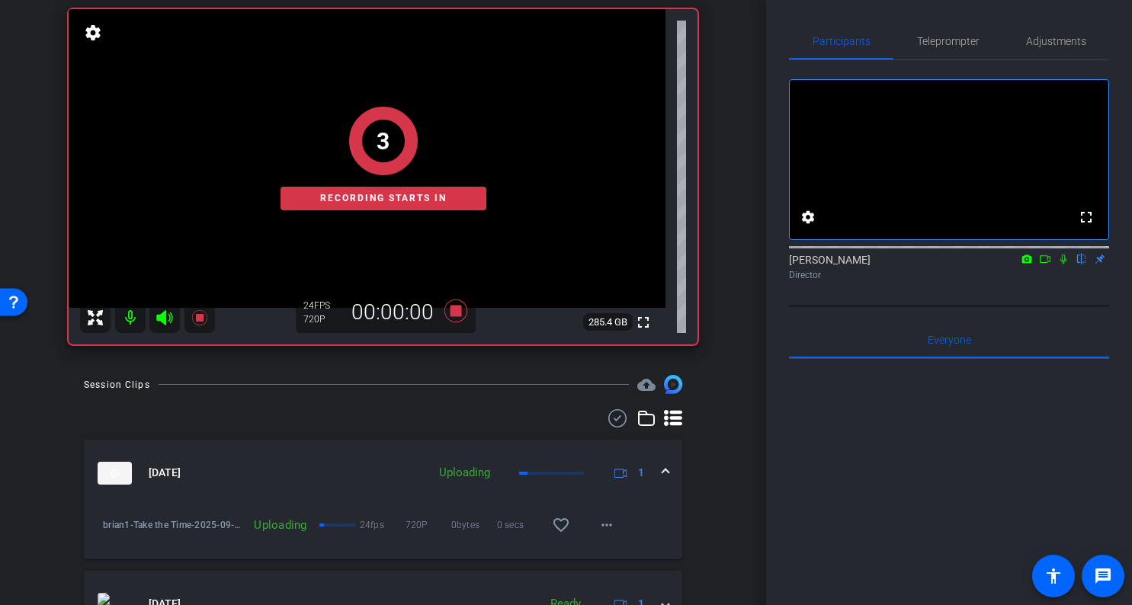
click at [752, 355] on div "arrow_back Take the Time Back to project Send invite account_box grid_on settin…" at bounding box center [383, 140] width 766 height 605
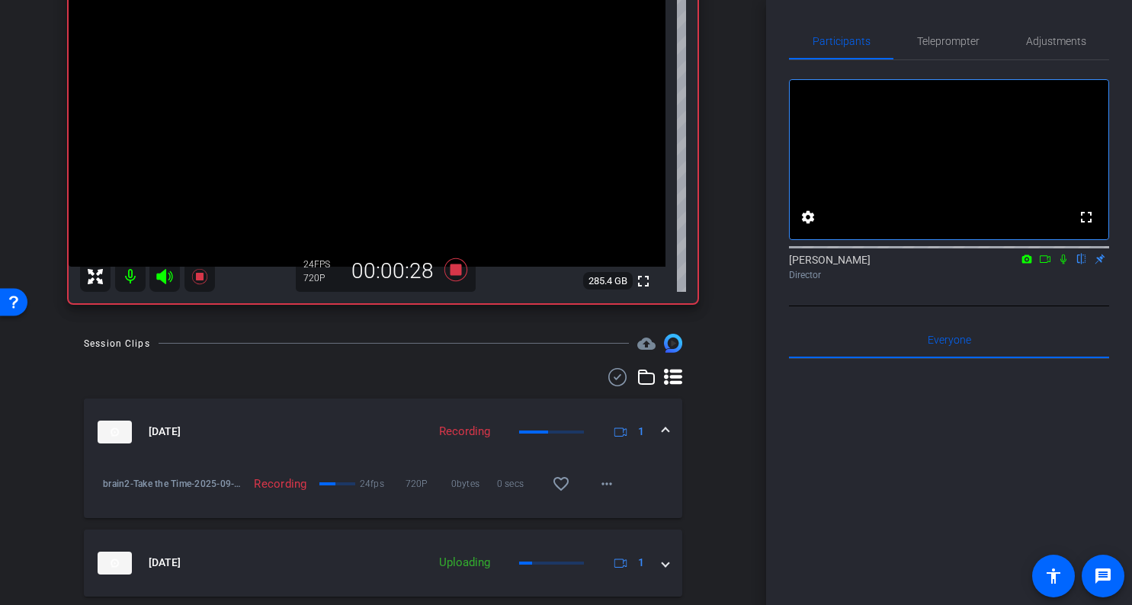
scroll to position [198, 0]
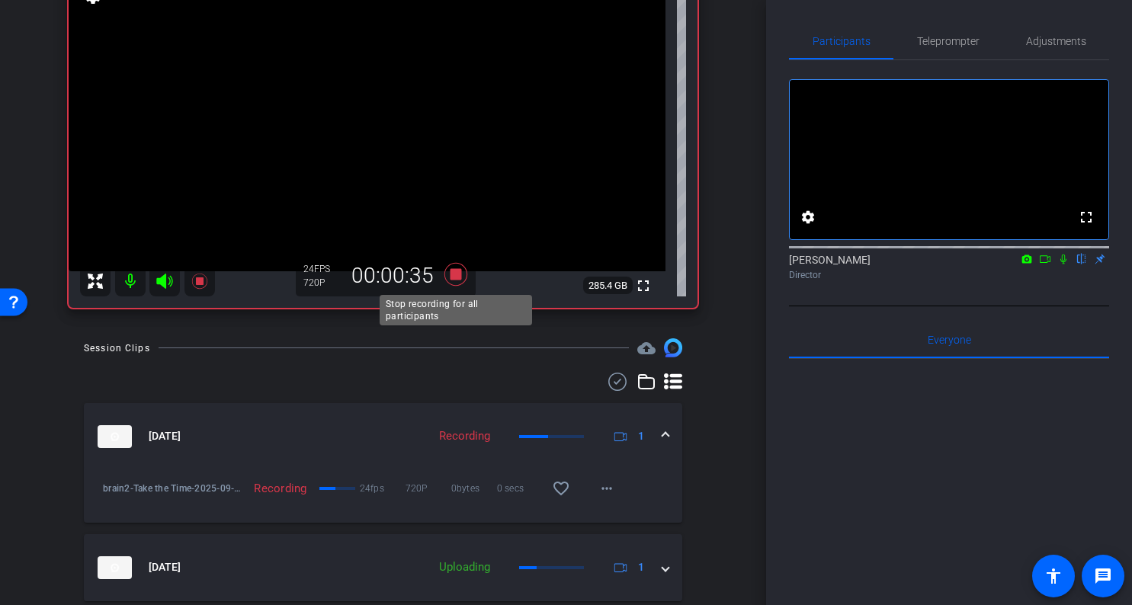
click at [458, 271] on icon at bounding box center [454, 274] width 23 height 23
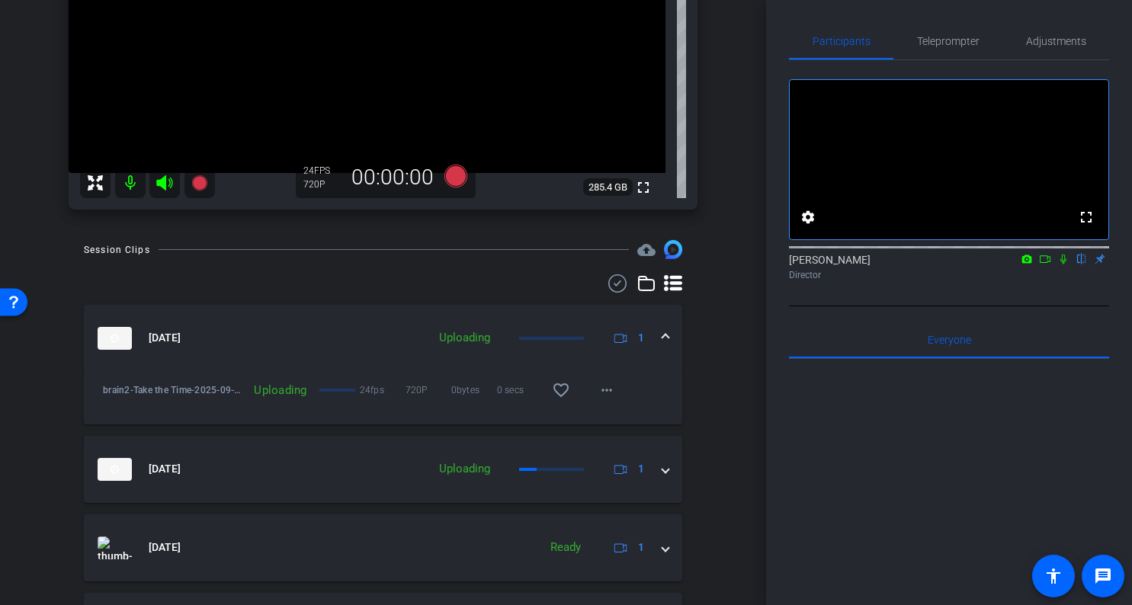
scroll to position [300, 0]
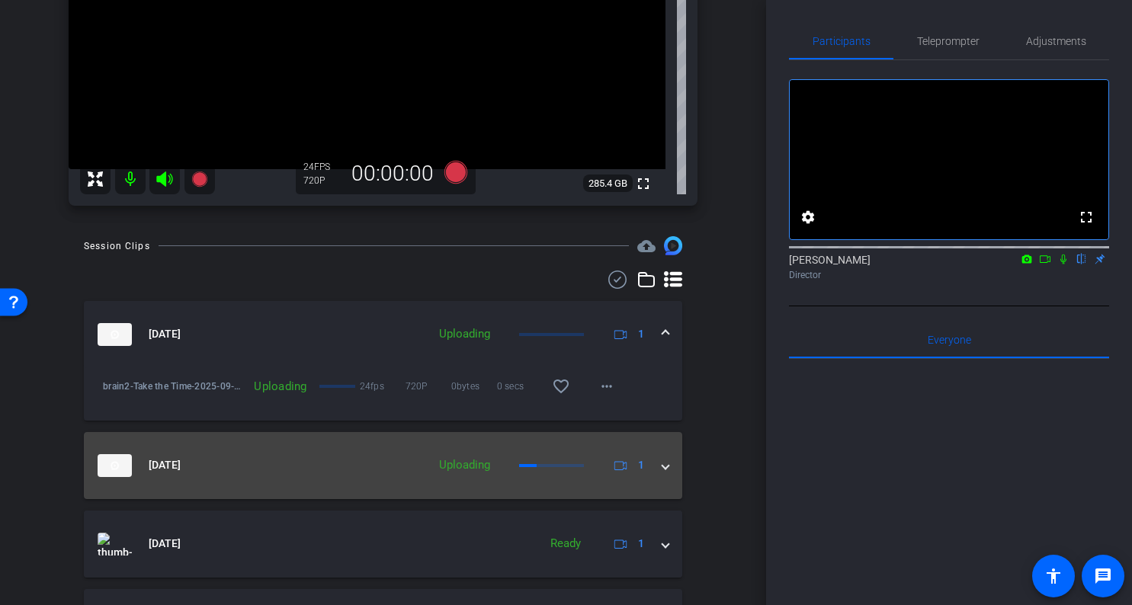
click at [664, 464] on span at bounding box center [665, 465] width 6 height 16
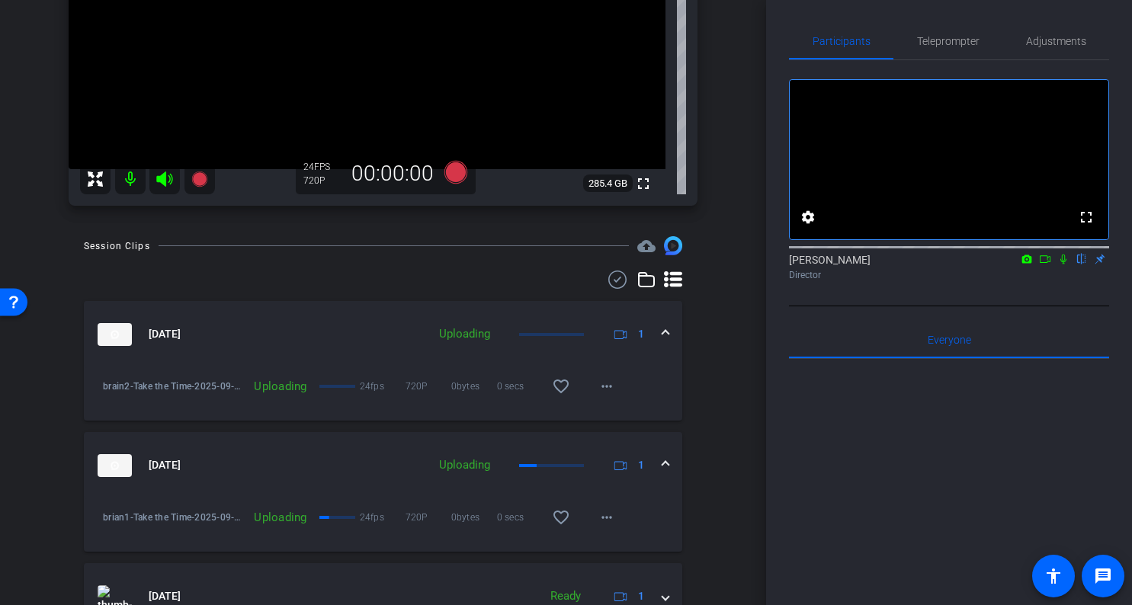
click at [703, 443] on div "Session Clips cloud_upload Sep 11, 2025 Uploading 1 brain2-Take the Time-2025-0…" at bounding box center [383, 538] width 690 height 604
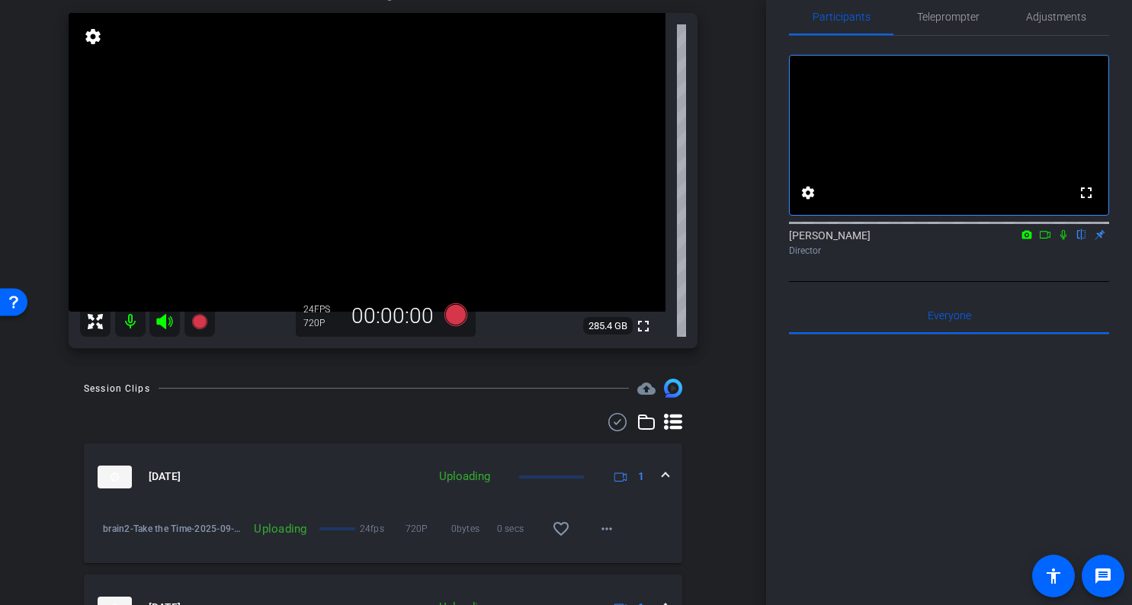
scroll to position [125, 0]
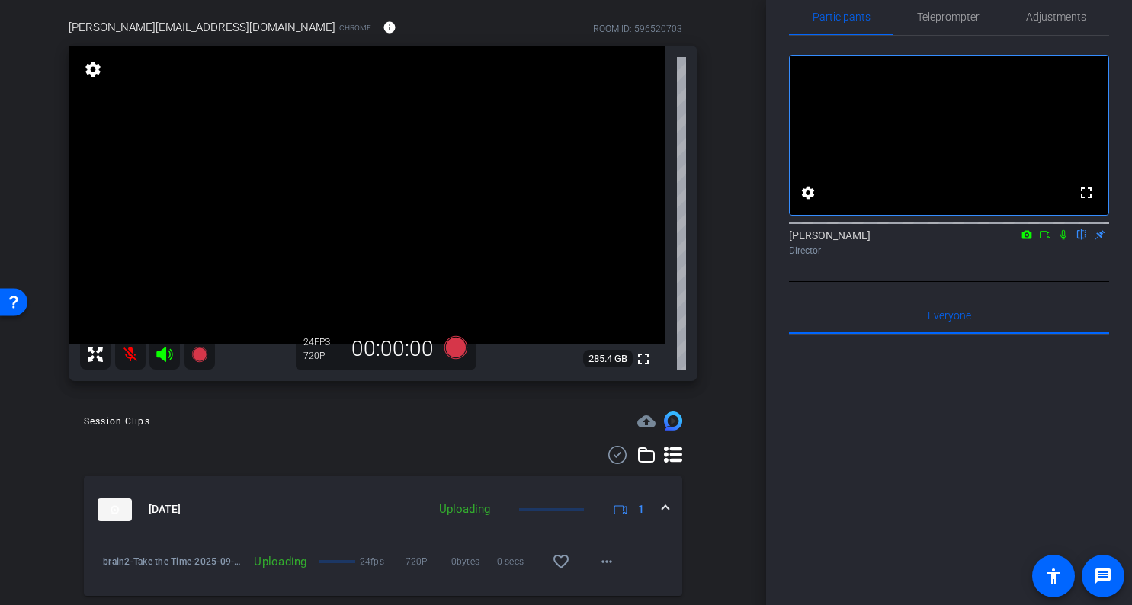
click at [1058, 240] on icon at bounding box center [1063, 234] width 12 height 11
click at [1047, 239] on icon at bounding box center [1044, 235] width 11 height 8
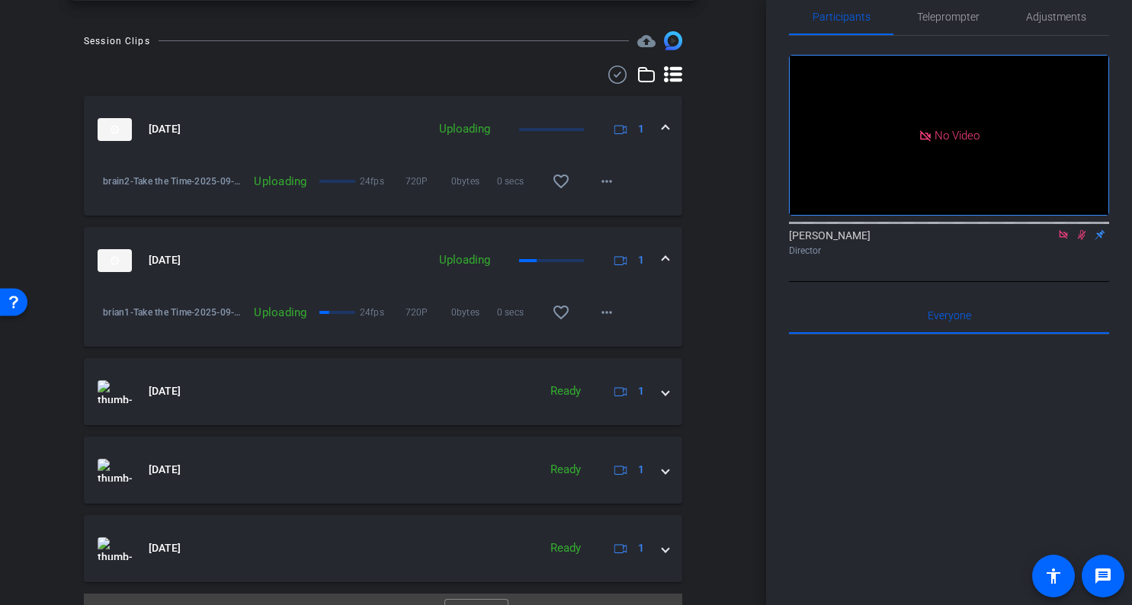
scroll to position [536, 0]
